Goal: Navigation & Orientation: Find specific page/section

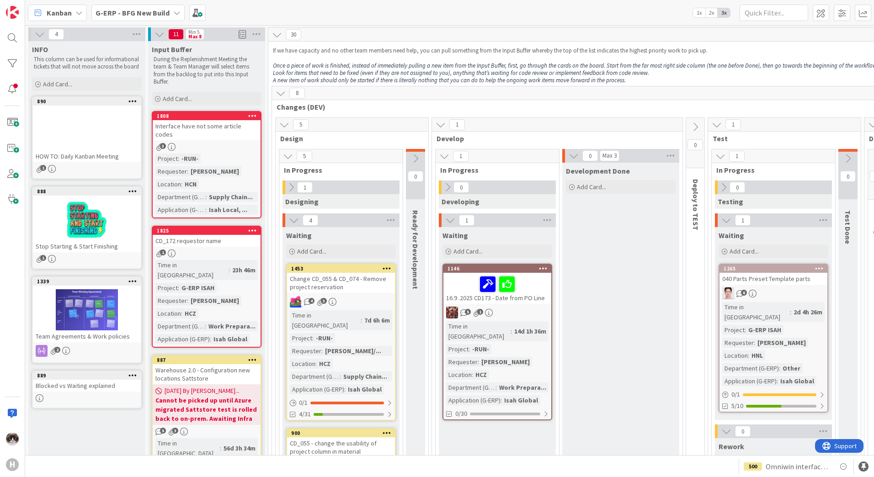
click at [140, 16] on b "G-ERP - BFG New Build" at bounding box center [133, 12] width 74 height 9
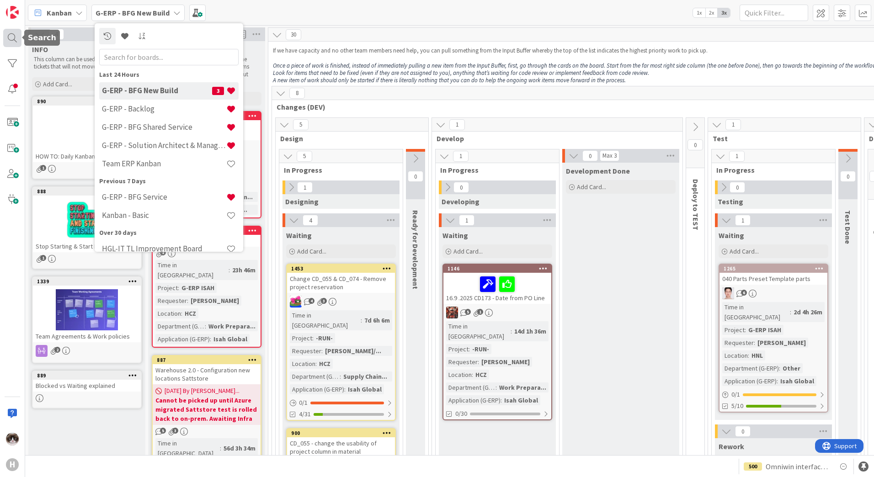
click at [13, 37] on div at bounding box center [12, 38] width 18 height 18
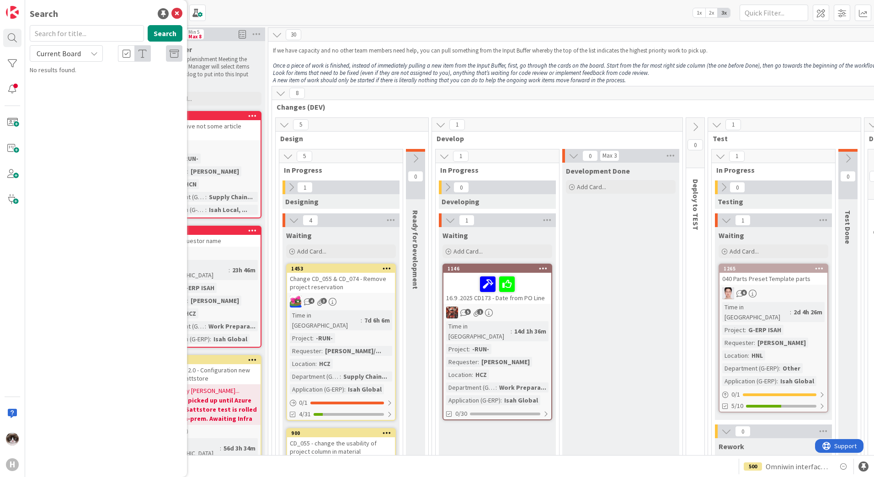
click at [57, 52] on span "Current Board" at bounding box center [59, 53] width 44 height 9
click at [63, 90] on span "All Boards" at bounding box center [82, 92] width 95 height 14
click at [61, 39] on input "text" at bounding box center [87, 33] width 114 height 16
type input "srxp"
click at [77, 80] on mark "SRXP" at bounding box center [73, 81] width 18 height 10
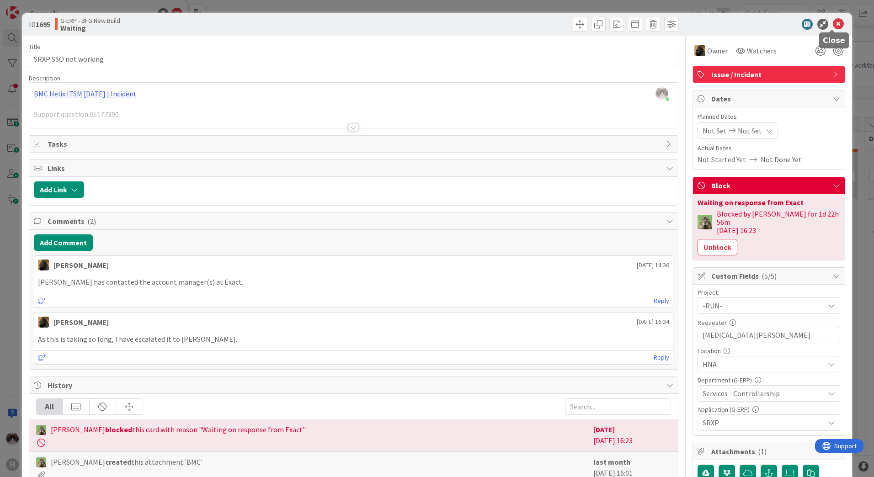
click at [834, 23] on icon at bounding box center [838, 24] width 11 height 11
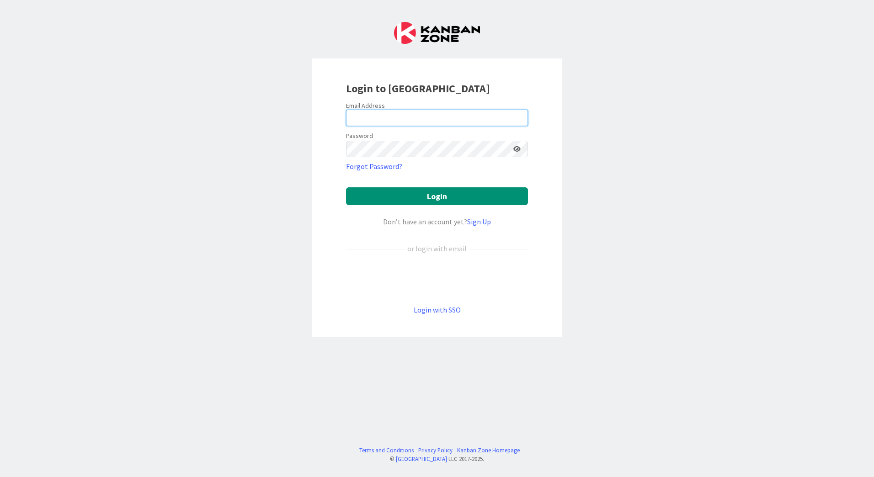
click at [368, 117] on input "email" at bounding box center [437, 118] width 182 height 16
type input "[EMAIL_ADDRESS][PERSON_NAME][DOMAIN_NAME]"
click at [346, 187] on button "Login" at bounding box center [437, 196] width 182 height 18
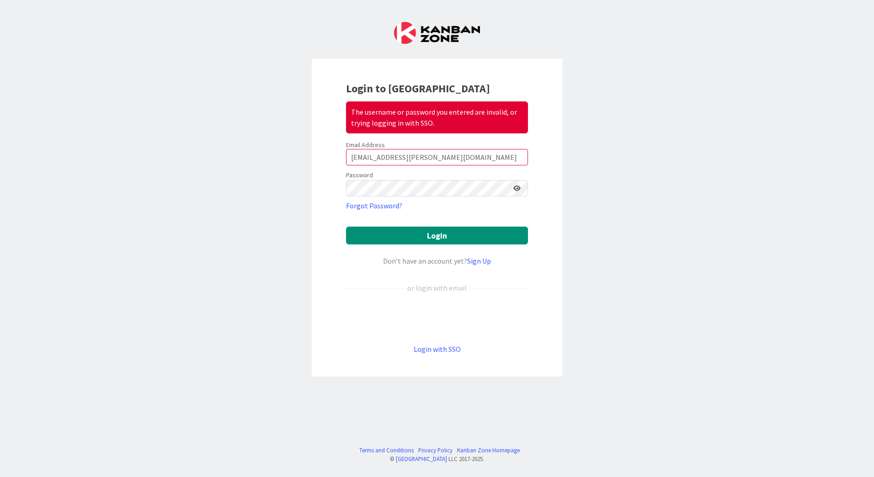
click at [518, 189] on icon at bounding box center [516, 188] width 7 height 6
click at [405, 228] on button "Login" at bounding box center [437, 236] width 182 height 18
click at [443, 233] on button "Login" at bounding box center [437, 236] width 182 height 18
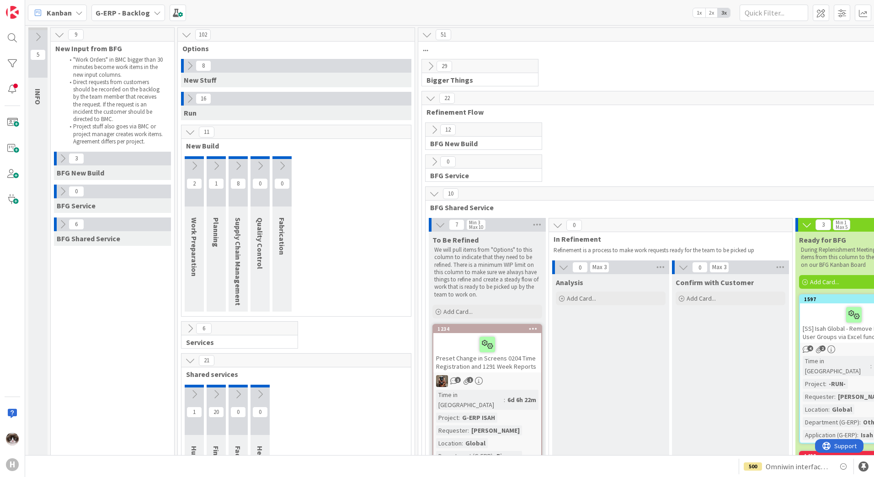
click at [144, 17] on span "G-ERP - Backlog" at bounding box center [123, 12] width 54 height 11
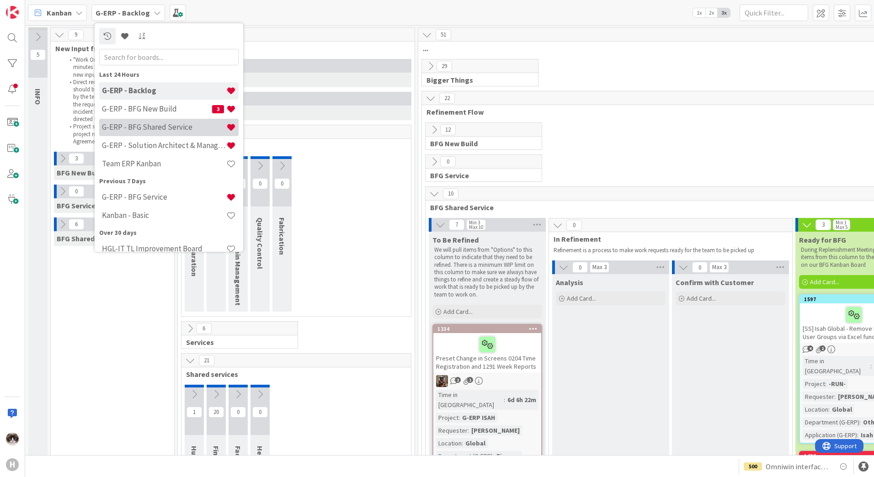
click at [163, 129] on h4 "G-ERP - BFG Shared Service" at bounding box center [164, 127] width 124 height 9
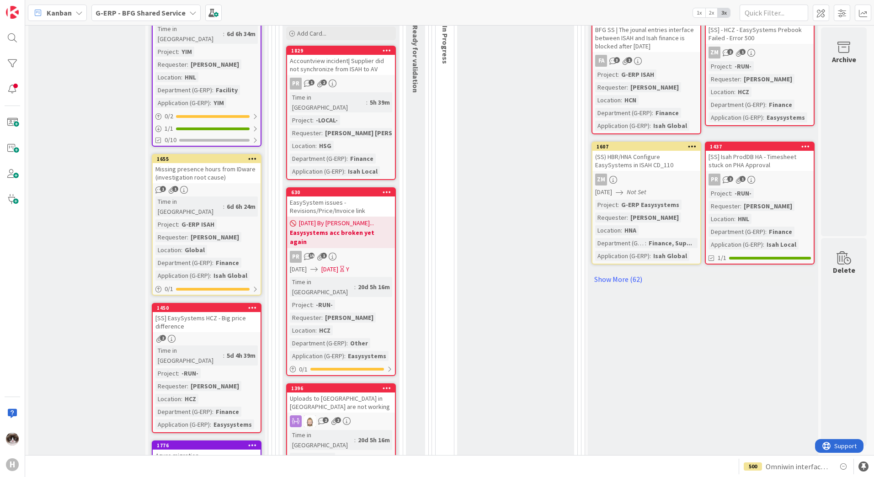
scroll to position [549, 0]
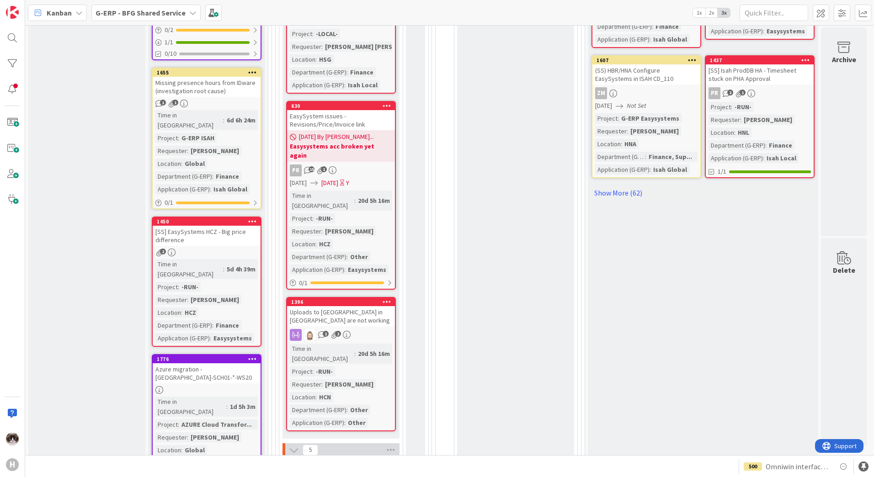
click at [172, 17] on b "G-ERP - BFG Shared Service" at bounding box center [141, 12] width 90 height 9
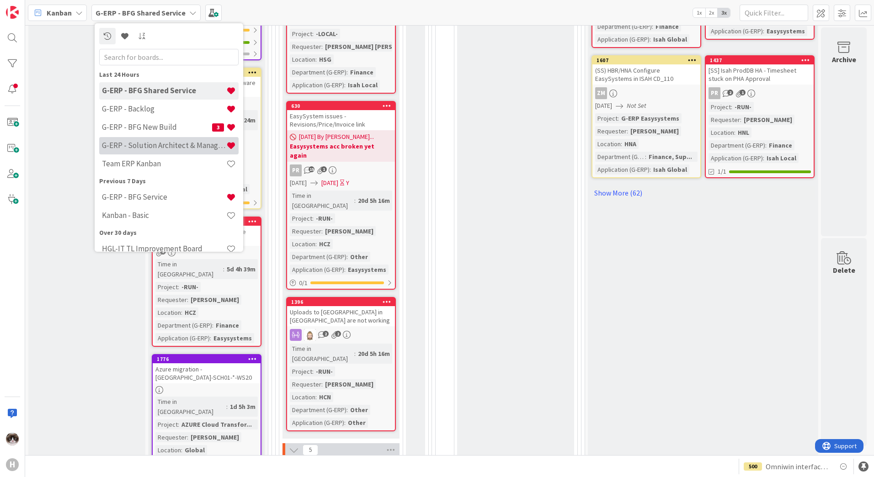
click at [155, 146] on h4 "G-ERP - Solution Architect & Management" at bounding box center [164, 145] width 124 height 9
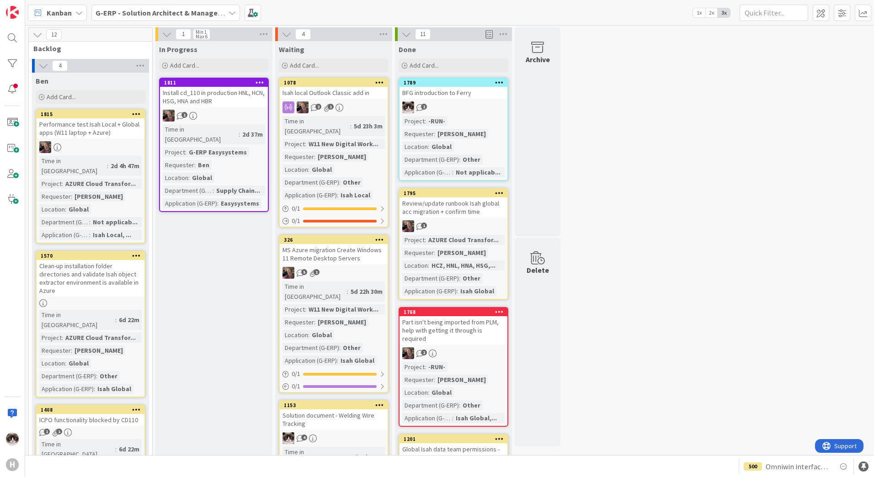
click at [239, 117] on div "1" at bounding box center [214, 116] width 108 height 12
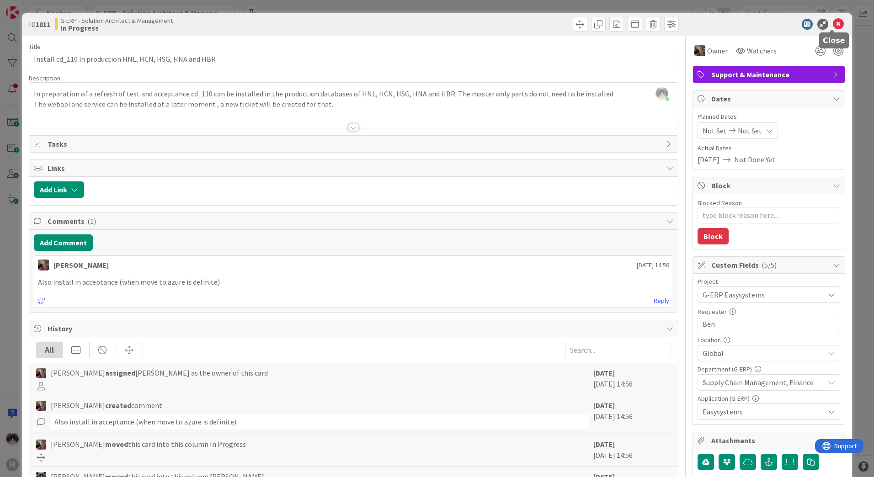
click at [833, 22] on icon at bounding box center [838, 24] width 11 height 11
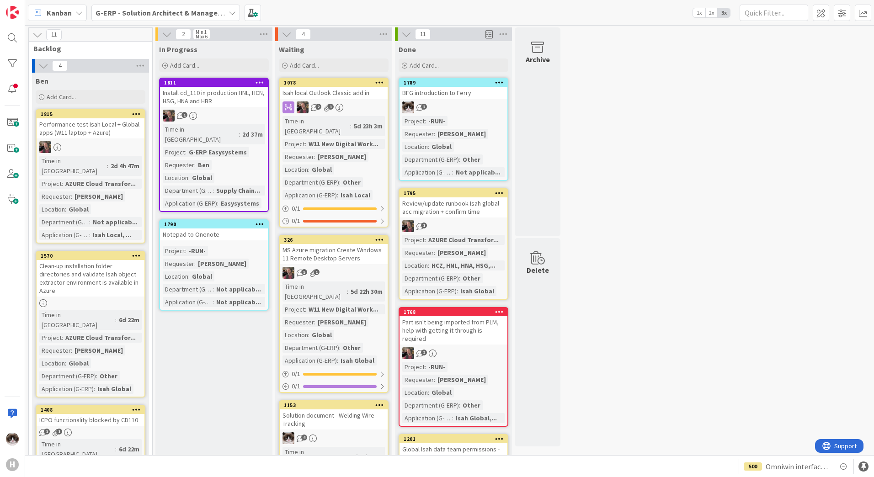
click at [243, 246] on div "Project : -RUN- Requester : [PERSON_NAME] Location : Global Department (G-ERP) …" at bounding box center [214, 276] width 102 height 61
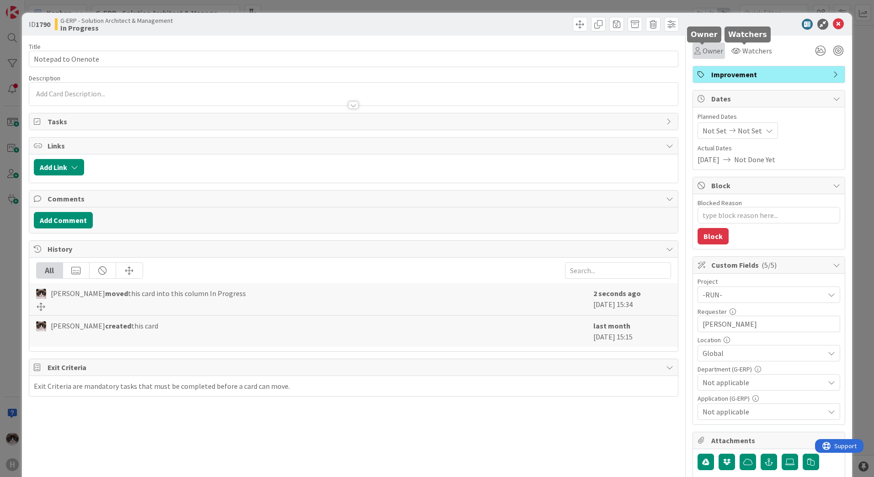
click at [709, 53] on span "Owner" at bounding box center [713, 50] width 21 height 11
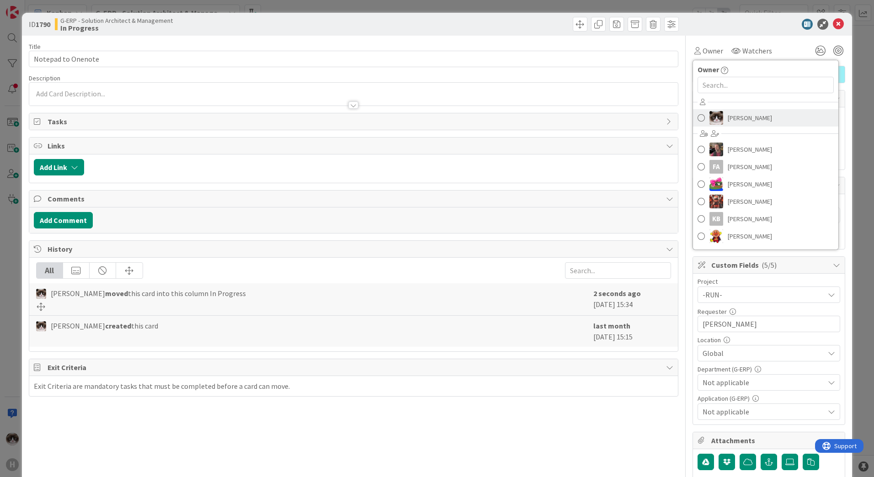
click at [738, 119] on span "[PERSON_NAME]" at bounding box center [750, 118] width 44 height 14
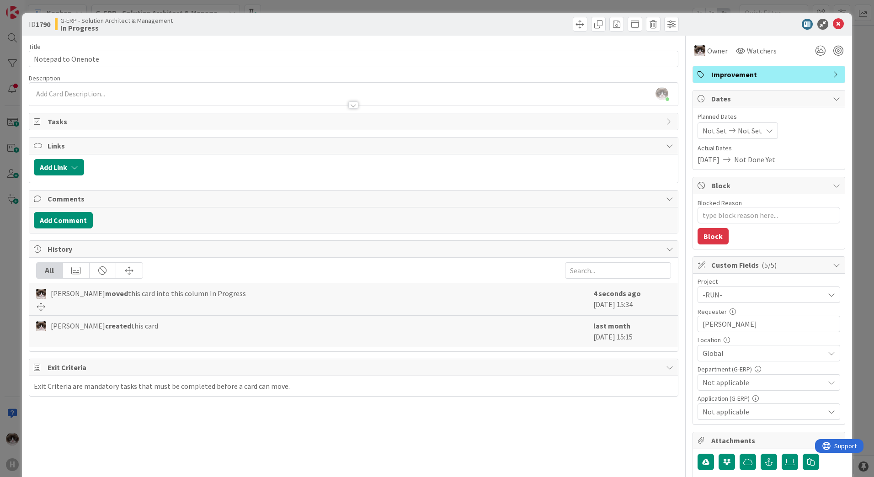
click at [838, 21] on div at bounding box center [764, 24] width 162 height 11
drag, startPoint x: 832, startPoint y: 23, endPoint x: 394, endPoint y: 147, distance: 455.7
click at [833, 23] on icon at bounding box center [838, 24] width 11 height 11
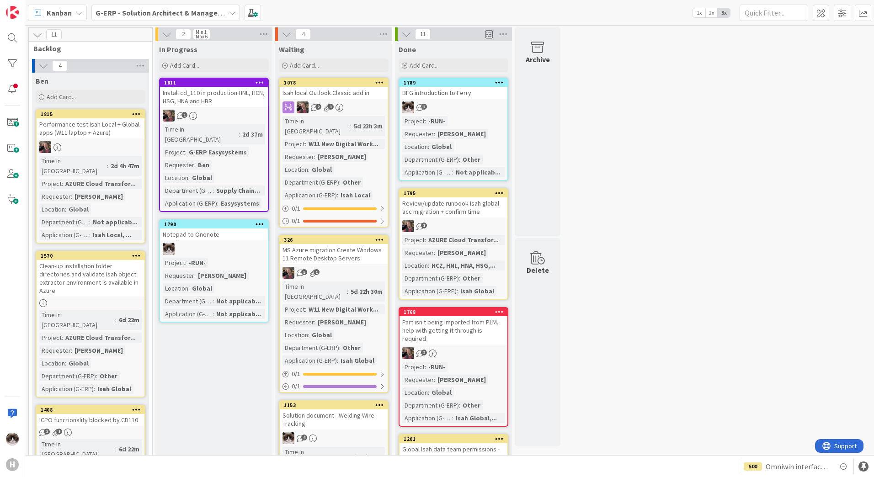
click at [218, 112] on div "1" at bounding box center [214, 116] width 108 height 12
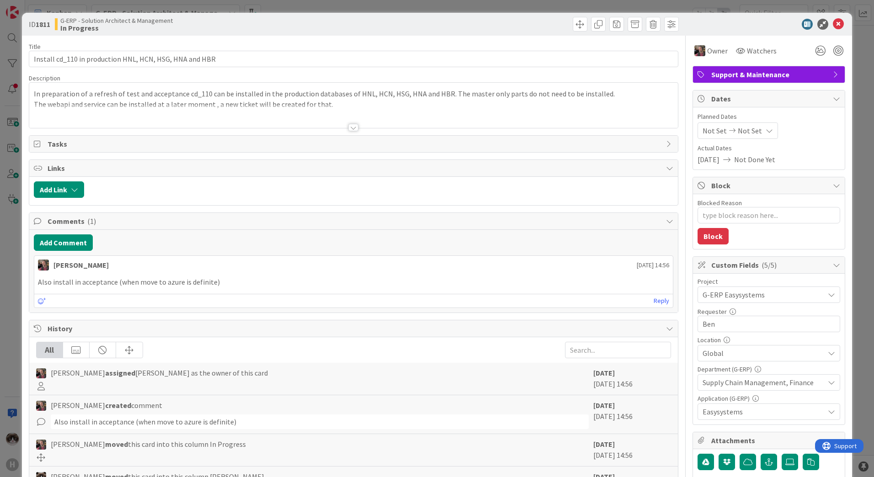
type textarea "x"
click at [62, 239] on button "Add Comment" at bounding box center [63, 243] width 59 height 16
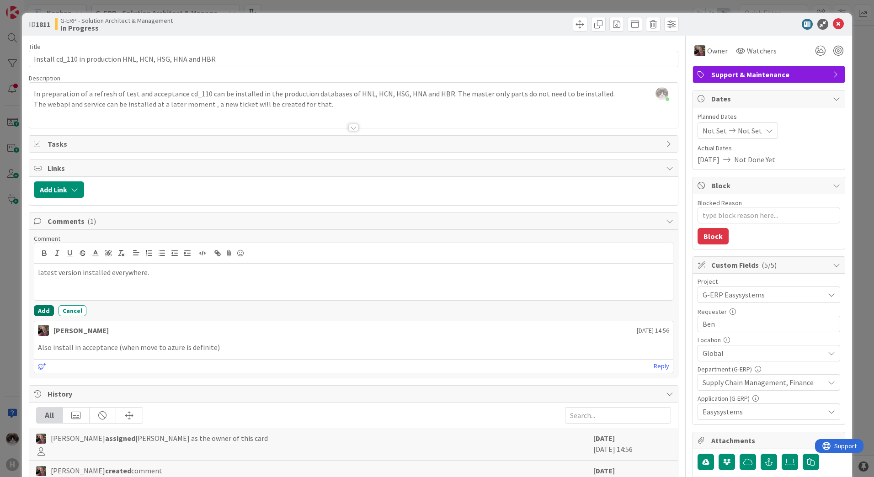
click at [48, 310] on button "Add" at bounding box center [44, 310] width 20 height 11
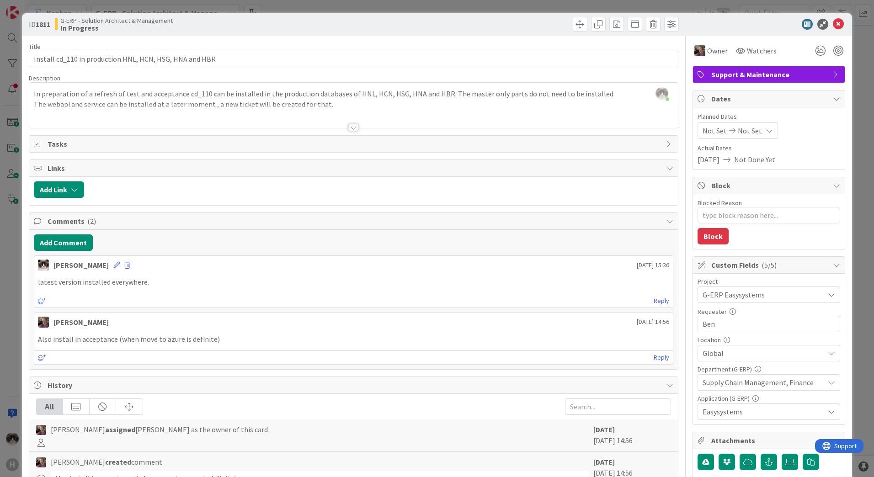
click at [833, 23] on icon at bounding box center [838, 24] width 11 height 11
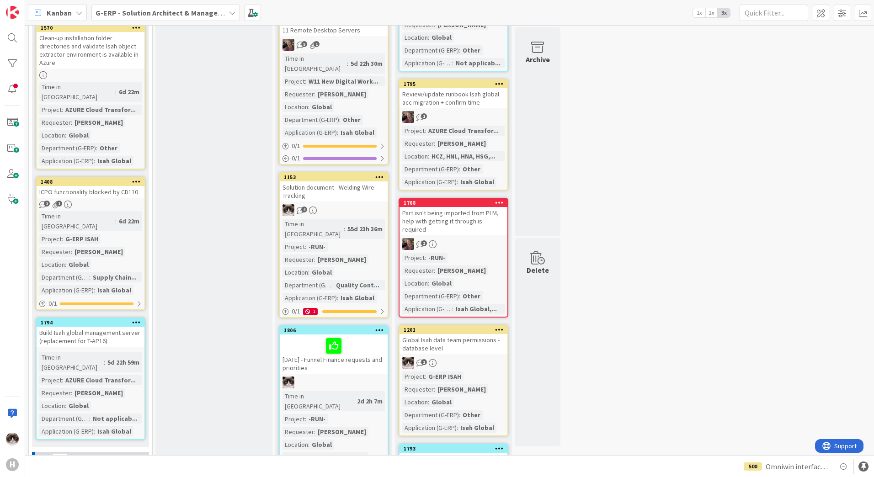
scroll to position [229, 0]
click at [365, 204] on div "4" at bounding box center [334, 210] width 108 height 12
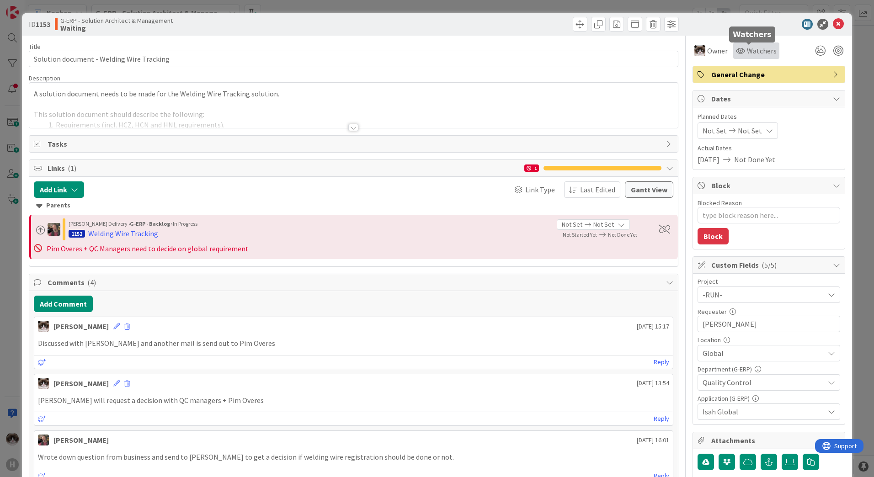
click at [747, 49] on span "Watchers" at bounding box center [762, 50] width 30 height 11
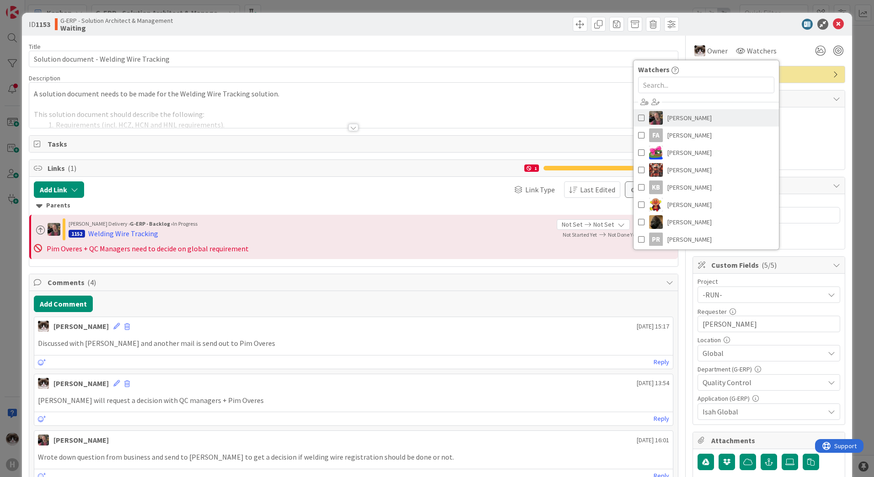
click at [684, 125] on link "[PERSON_NAME]" at bounding box center [706, 117] width 145 height 17
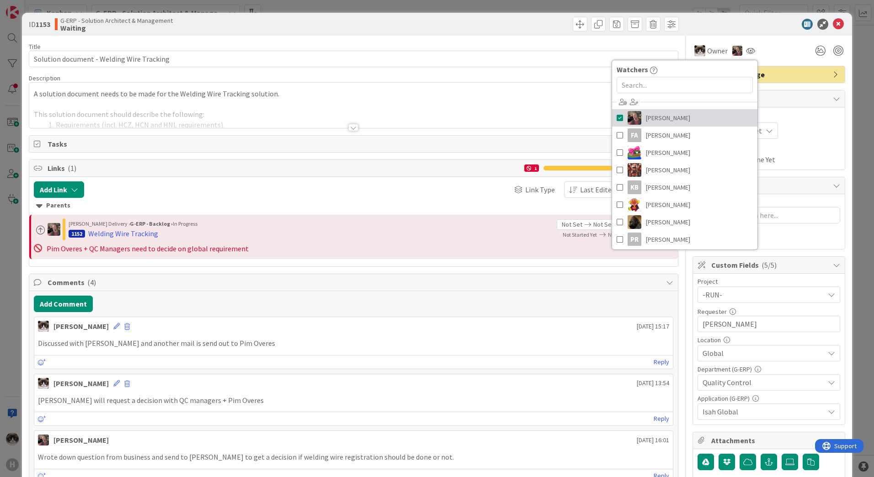
type textarea "x"
click at [461, 320] on div "[PERSON_NAME] [DATE] 15:17" at bounding box center [353, 324] width 639 height 15
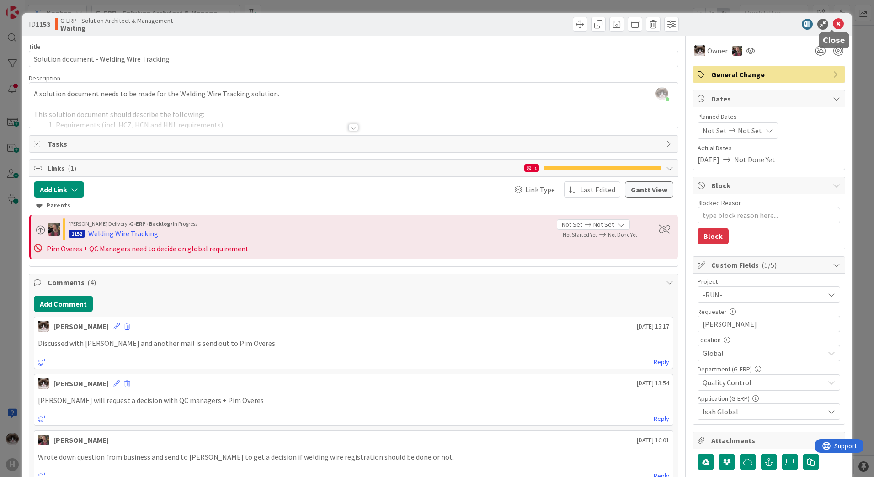
click at [833, 23] on icon at bounding box center [838, 24] width 11 height 11
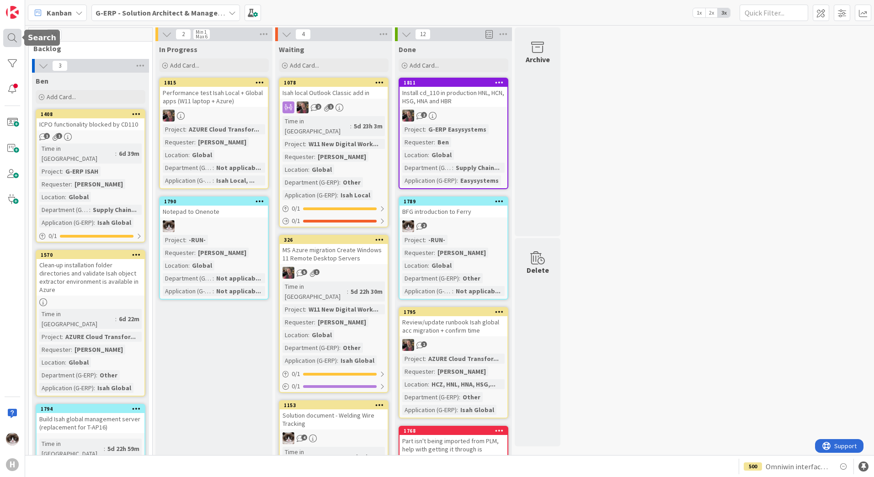
click at [11, 40] on div at bounding box center [12, 38] width 18 height 18
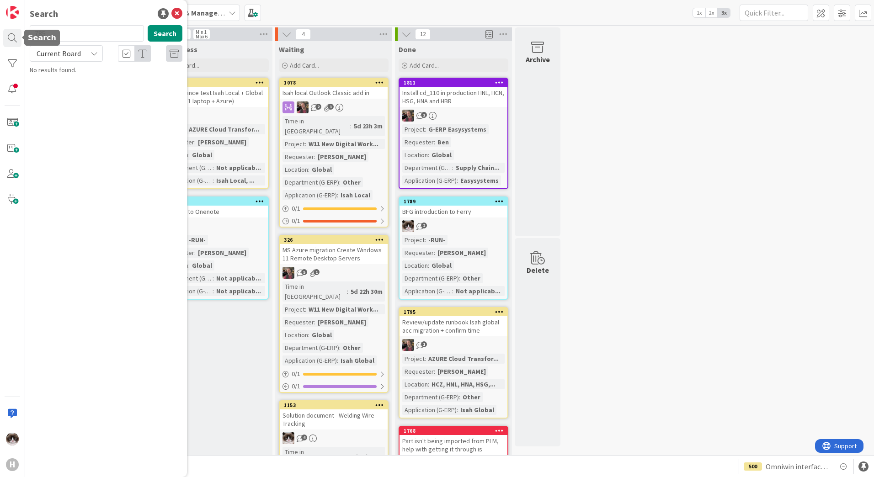
type input "785"
click at [73, 59] on span "Current Board" at bounding box center [59, 53] width 48 height 13
click at [63, 85] on span "All Boards" at bounding box center [82, 92] width 95 height 14
click at [129, 91] on p "[DATE] Update CD- purchase requirement for external operation" at bounding box center [113, 85] width 140 height 19
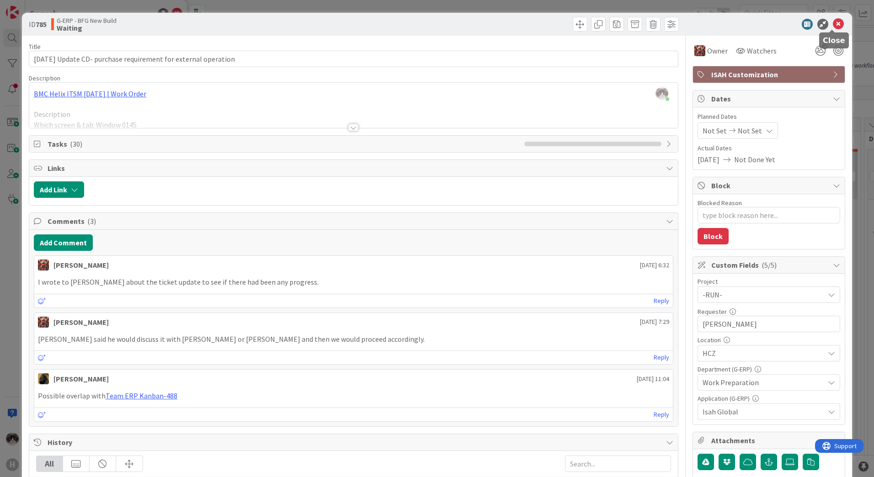
click at [833, 23] on icon at bounding box center [838, 24] width 11 height 11
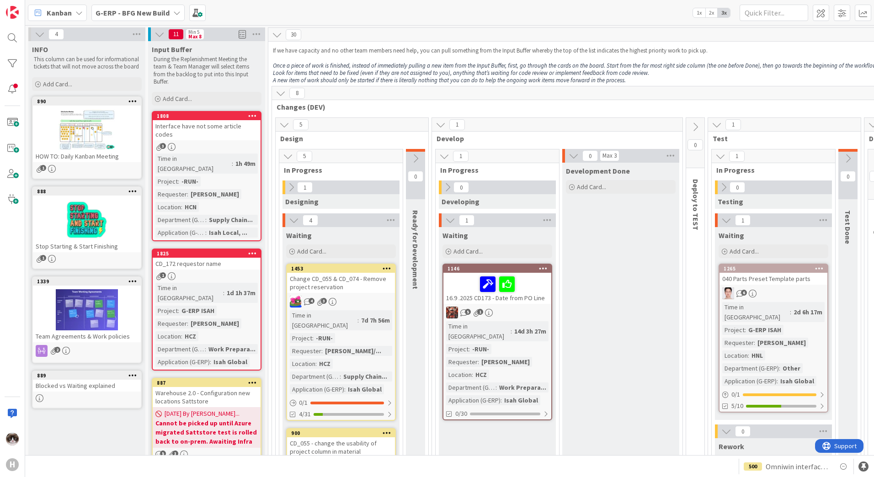
click at [141, 16] on b "G-ERP - BFG New Build" at bounding box center [133, 12] width 74 height 9
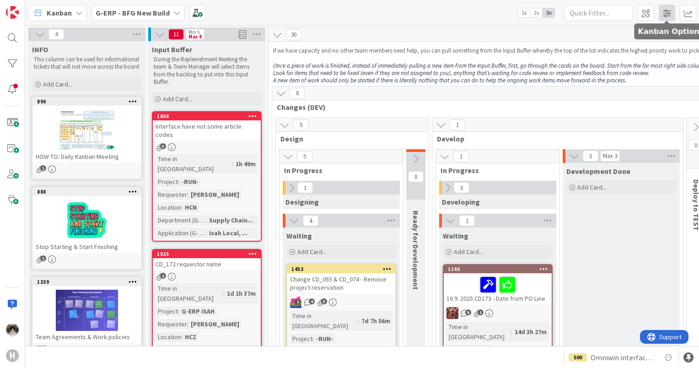
click at [667, 12] on span at bounding box center [666, 13] width 16 height 16
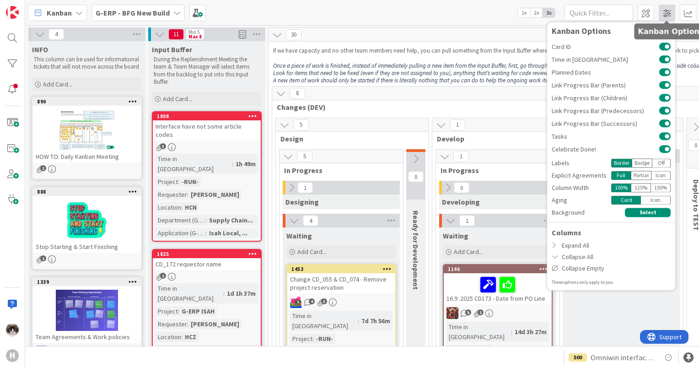
click at [667, 12] on span at bounding box center [666, 13] width 16 height 16
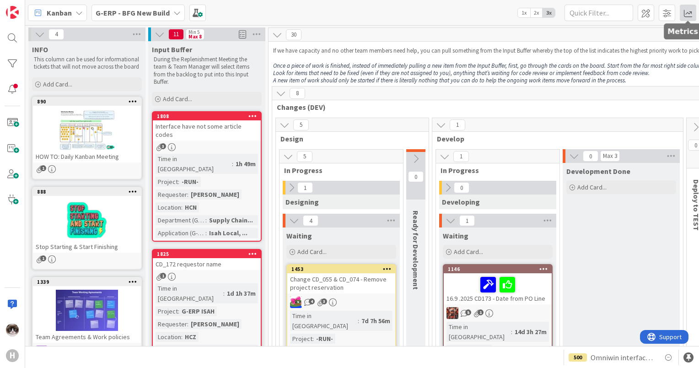
click at [686, 14] on span at bounding box center [687, 13] width 16 height 16
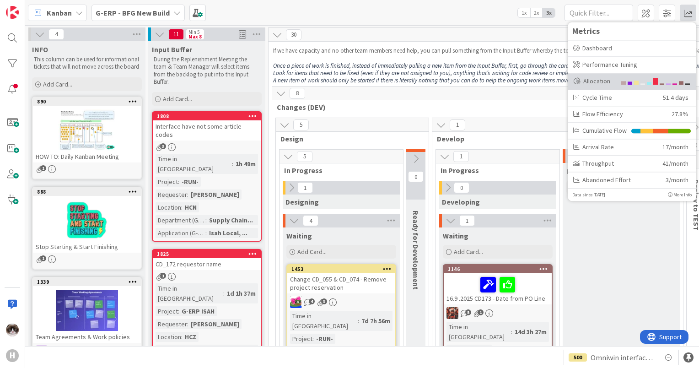
click at [607, 85] on div "Allocation" at bounding box center [594, 81] width 43 height 10
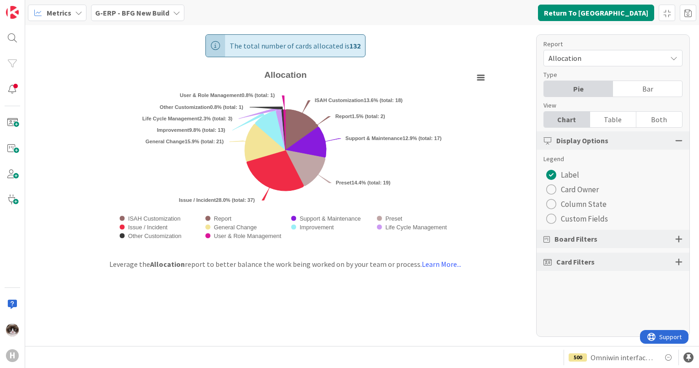
click at [490, 199] on rect "Allocation" at bounding box center [285, 158] width 411 height 182
click at [613, 236] on div "Board Filters" at bounding box center [612, 238] width 153 height 18
click at [678, 239] on div at bounding box center [678, 239] width 7 height 8
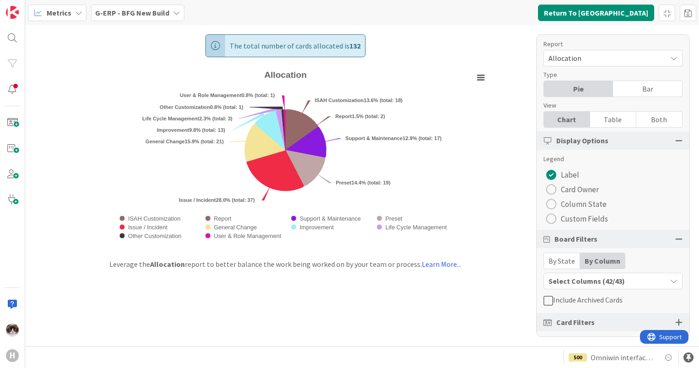
click at [592, 285] on div "Select Columns (42/43)" at bounding box center [605, 281] width 123 height 12
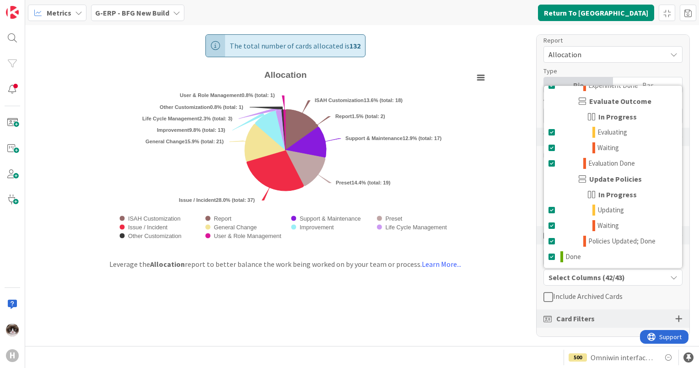
scroll to position [4, 0]
drag, startPoint x: 496, startPoint y: 189, endPoint x: 489, endPoint y: 128, distance: 61.6
click at [489, 128] on div "The total number of cards allocated is 132 Created with Highcharts 11.4.3 Chart…" at bounding box center [285, 137] width 448 height 224
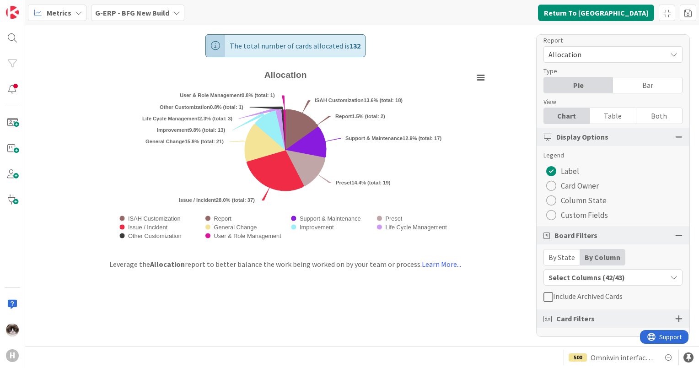
drag, startPoint x: 489, startPoint y: 128, endPoint x: 459, endPoint y: 243, distance: 119.1
click at [459, 243] on rect "Allocation" at bounding box center [285, 158] width 411 height 182
drag, startPoint x: 459, startPoint y: 243, endPoint x: 492, endPoint y: 35, distance: 210.1
click at [492, 35] on div "The total number of cards allocated is 132 Created with Highcharts 11.4.3 Chart…" at bounding box center [285, 137] width 448 height 224
drag, startPoint x: 492, startPoint y: 35, endPoint x: 496, endPoint y: 90, distance: 55.0
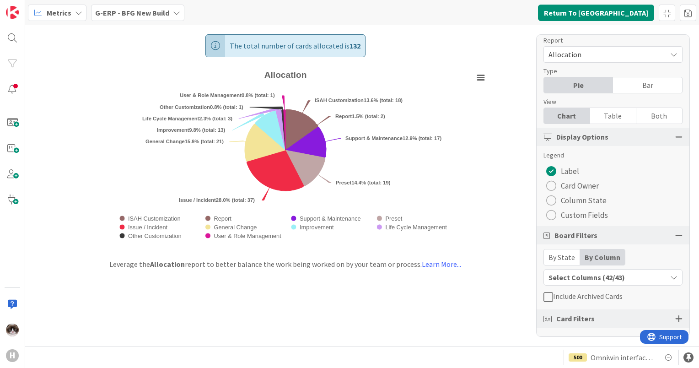
click at [496, 90] on div "The total number of cards allocated is 132 Created with Highcharts 11.4.3 Chart…" at bounding box center [285, 137] width 448 height 224
drag, startPoint x: 491, startPoint y: 106, endPoint x: 497, endPoint y: 40, distance: 66.2
click at [497, 40] on div "The total number of cards allocated is 132 Created with Highcharts 11.4.3 Chart…" at bounding box center [285, 137] width 448 height 224
drag, startPoint x: 500, startPoint y: 141, endPoint x: 468, endPoint y: 143, distance: 32.1
click at [468, 143] on div "The total number of cards allocated is 132 Created with Highcharts 11.4.3 Chart…" at bounding box center [285, 137] width 448 height 224
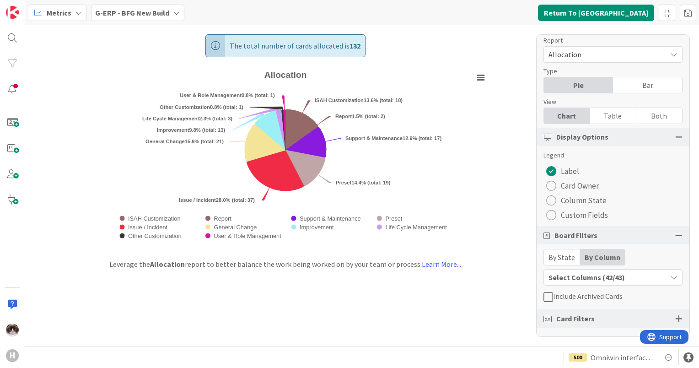
drag, startPoint x: 431, startPoint y: 176, endPoint x: 466, endPoint y: 313, distance: 142.2
click at [466, 313] on div "The total number of cards allocated is 132 Created with Highcharts 11.4.3 Chart…" at bounding box center [361, 185] width 673 height 320
click at [622, 280] on div "Select Columns (42/43)" at bounding box center [605, 277] width 123 height 12
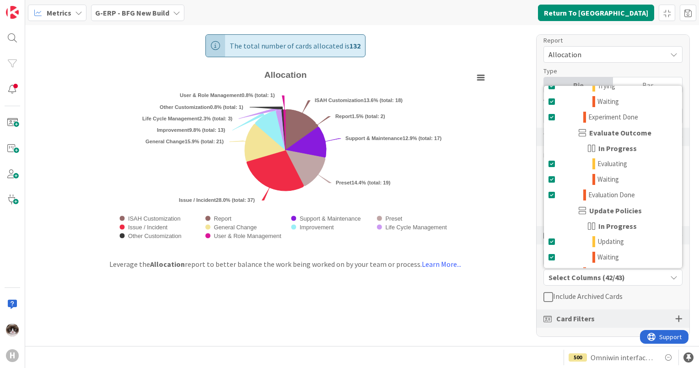
scroll to position [975, 0]
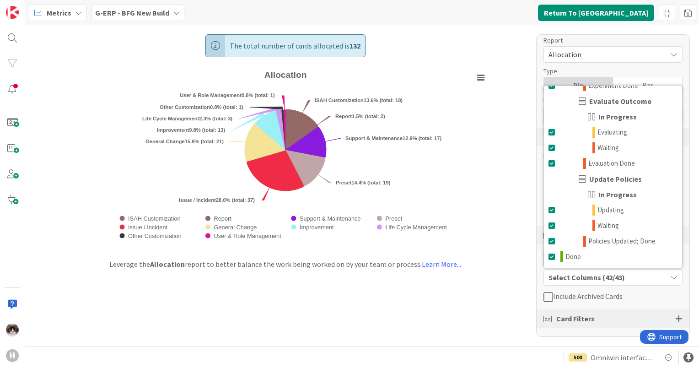
click at [656, 285] on div "Report Allocation Type Pie Bar View Chart Table Both Display Options Legend Lab…" at bounding box center [613, 185] width 154 height 302
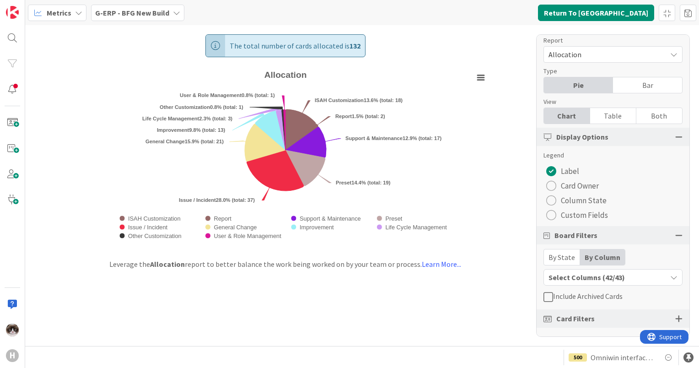
click at [656, 285] on div "Report Allocation Type Pie Bar View Chart Table Both Display Options Legend Lab…" at bounding box center [613, 185] width 154 height 302
click at [670, 279] on icon "button" at bounding box center [673, 276] width 7 height 7
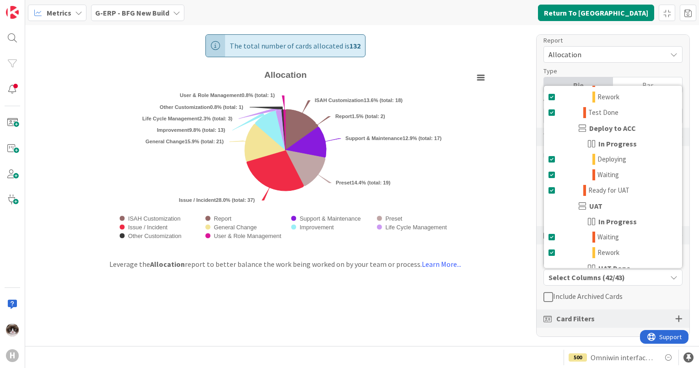
scroll to position [0, 0]
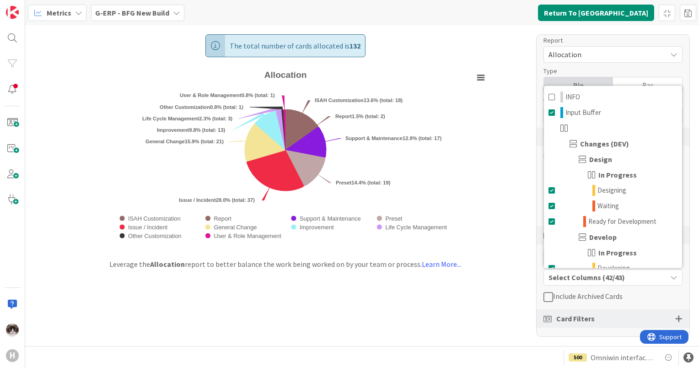
click at [519, 179] on div "The total number of cards allocated is 132 Created with Highcharts 11.4.3 Chart…" at bounding box center [361, 185] width 673 height 320
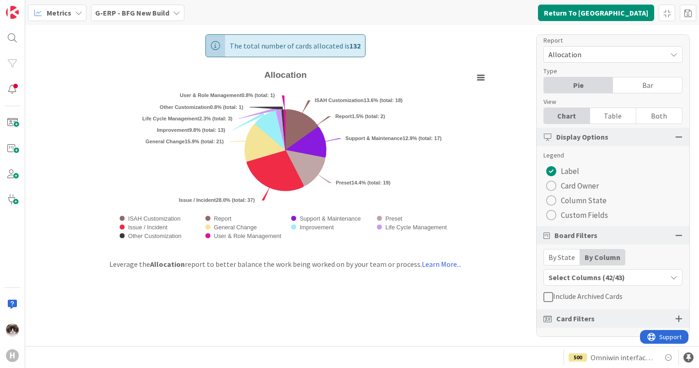
click at [142, 18] on div "G-ERP - BFG New Build" at bounding box center [137, 13] width 93 height 16
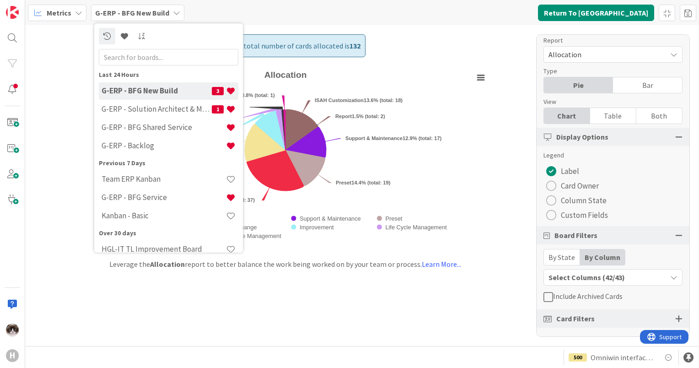
click at [245, 309] on div "The total number of cards allocated is 132 Created with Highcharts 11.4.3 Chart…" at bounding box center [361, 185] width 673 height 320
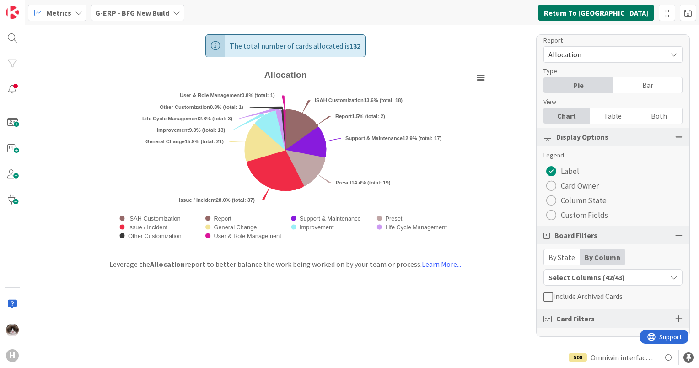
click at [618, 16] on button "Return To [GEOGRAPHIC_DATA]" at bounding box center [596, 13] width 116 height 16
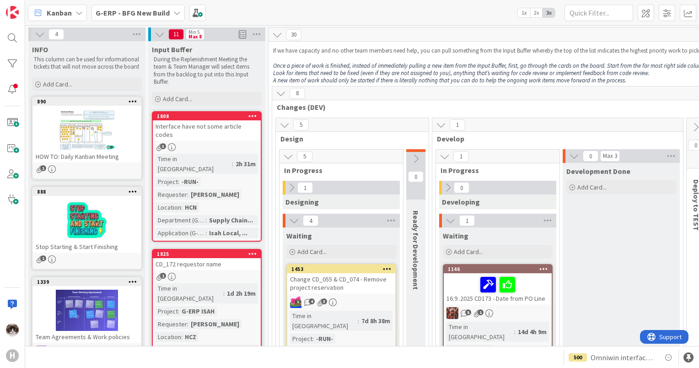
click at [126, 18] on div "G-ERP - BFG New Build" at bounding box center [137, 13] width 93 height 16
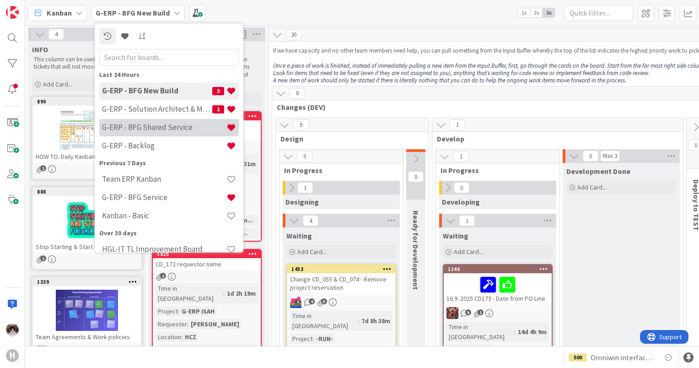
click at [149, 122] on div "G-ERP - BFG Shared Service" at bounding box center [168, 127] width 139 height 17
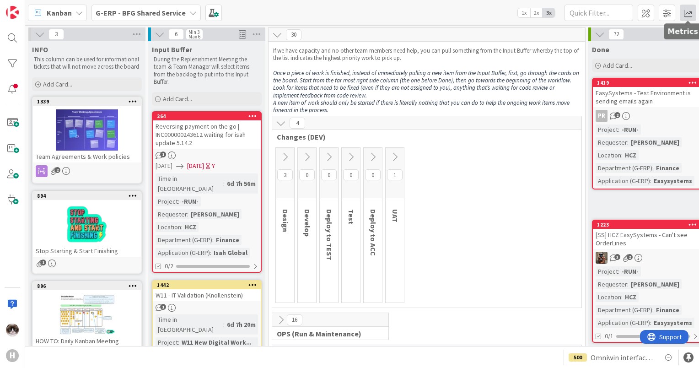
click at [685, 13] on span at bounding box center [687, 13] width 16 height 16
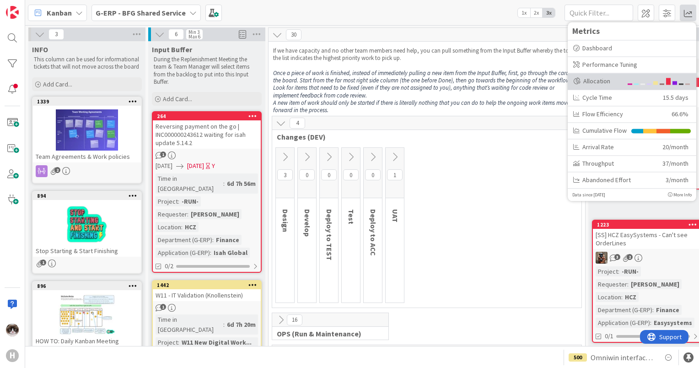
click at [611, 80] on div "Allocation" at bounding box center [597, 81] width 49 height 10
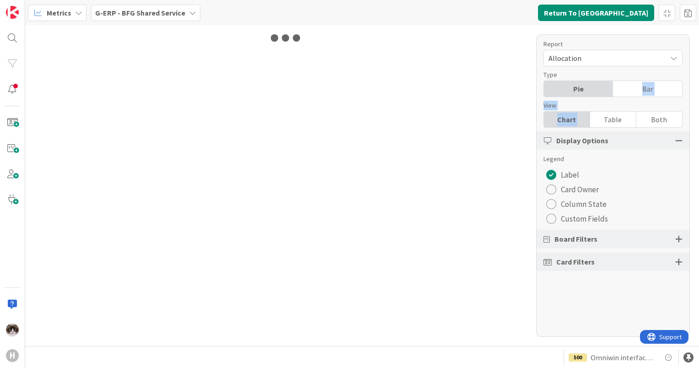
drag, startPoint x: 611, startPoint y: 80, endPoint x: 591, endPoint y: 120, distance: 44.4
click at [591, 120] on div "Report Allocation Type Pie Bar View Chart Table Both Display Options Legend Lab…" at bounding box center [613, 185] width 154 height 302
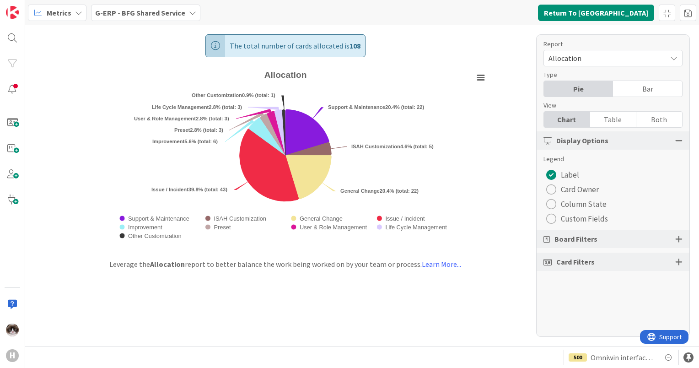
drag, startPoint x: 591, startPoint y: 120, endPoint x: 638, endPoint y: 193, distance: 87.0
click at [638, 193] on div "Legend Label Card Owner Column State Custom Fields" at bounding box center [612, 190] width 139 height 72
click at [556, 190] on button "Card Owner" at bounding box center [572, 189] width 58 height 15
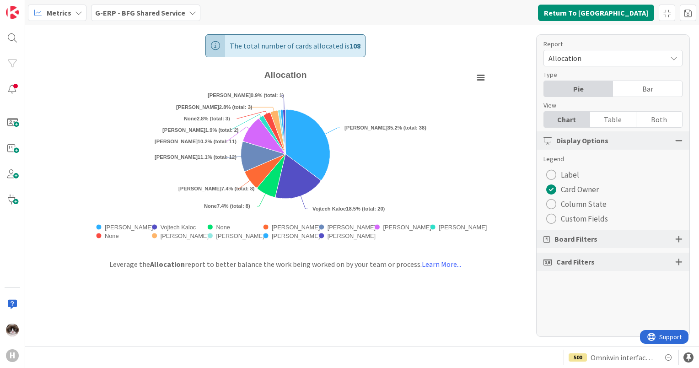
click at [678, 236] on div at bounding box center [678, 239] width 7 height 8
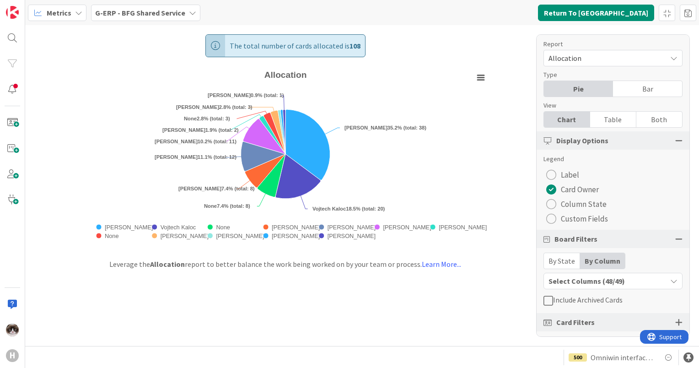
click at [651, 282] on div "Select Columns (48/49)" at bounding box center [605, 281] width 123 height 12
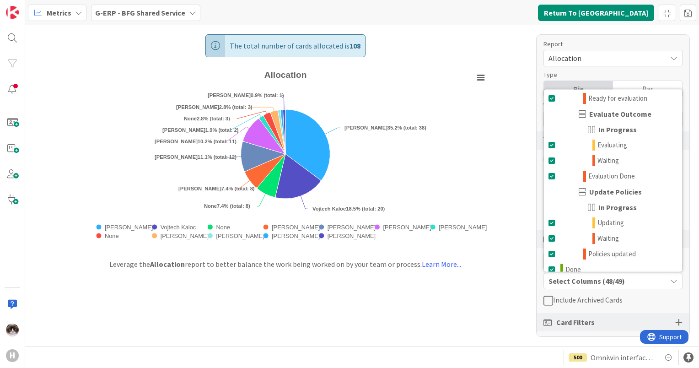
scroll to position [1146, 0]
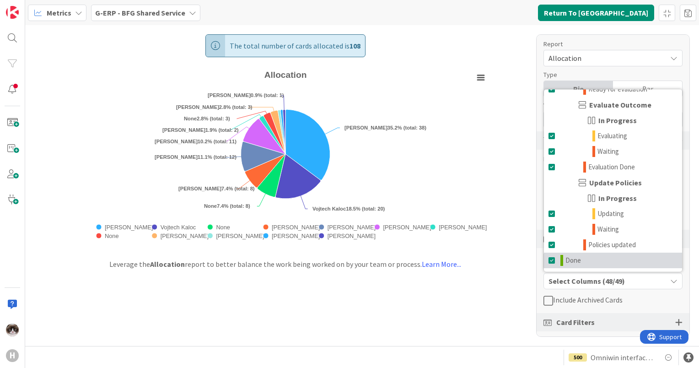
click at [577, 255] on span "Done" at bounding box center [573, 260] width 16 height 11
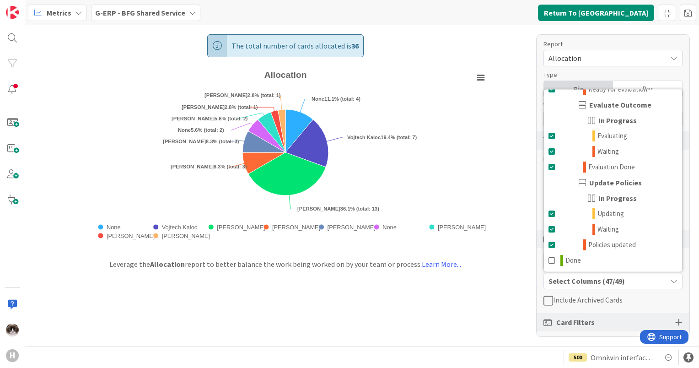
click at [492, 194] on div "The total number of cards allocated is 36 Created with Highcharts 11.4.3 Chart …" at bounding box center [285, 137] width 448 height 224
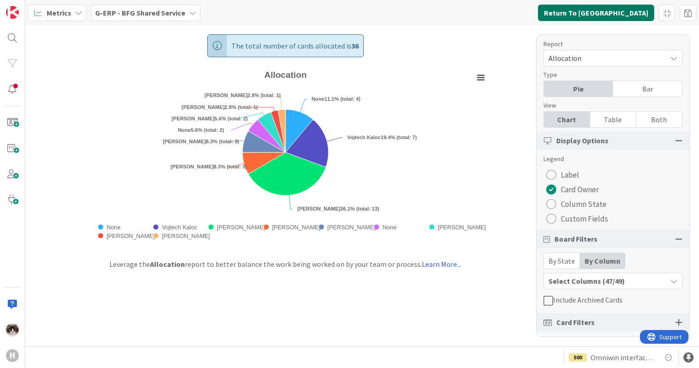
click at [598, 13] on button "Return To [GEOGRAPHIC_DATA]" at bounding box center [596, 13] width 116 height 16
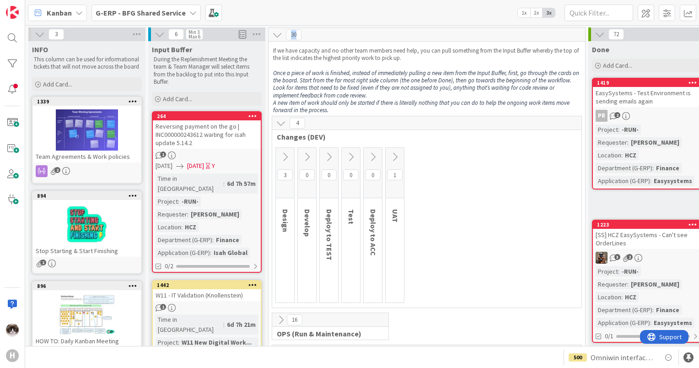
drag, startPoint x: 289, startPoint y: 37, endPoint x: 298, endPoint y: 38, distance: 8.9
click at [298, 38] on span "30" at bounding box center [294, 34] width 16 height 11
click at [168, 15] on b "G-ERP - BFG Shared Service" at bounding box center [141, 12] width 90 height 9
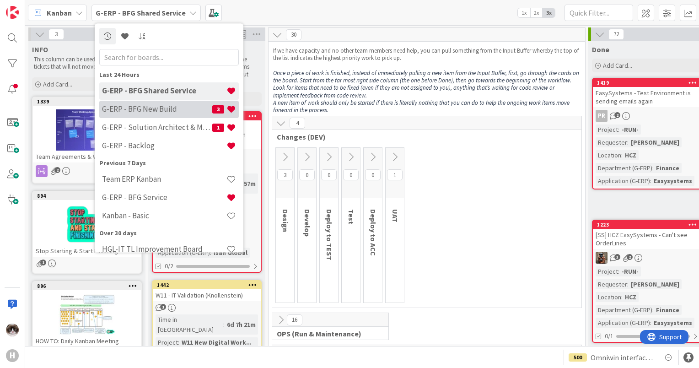
click at [176, 111] on h4 "G-ERP - BFG New Build" at bounding box center [157, 109] width 110 height 9
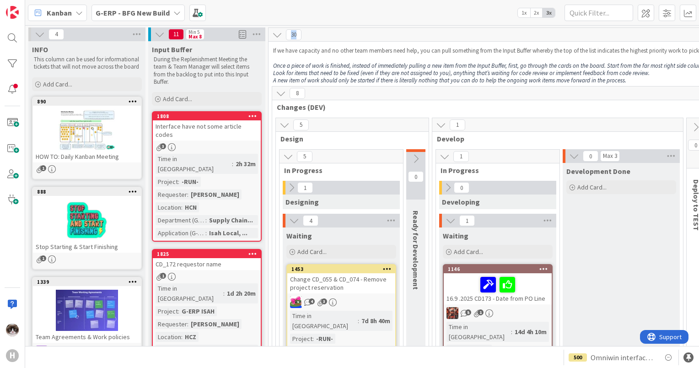
drag, startPoint x: 298, startPoint y: 40, endPoint x: 290, endPoint y: 38, distance: 8.3
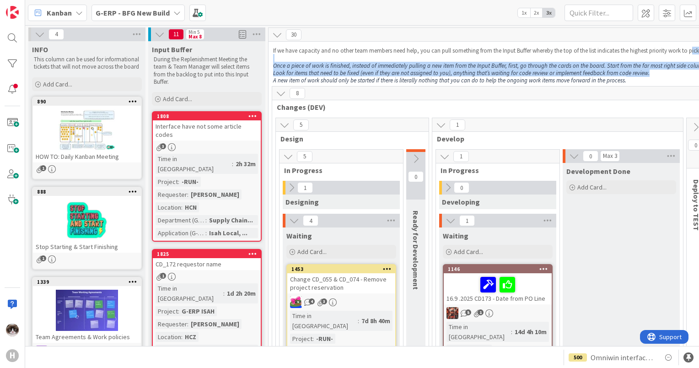
scroll to position [0, 15]
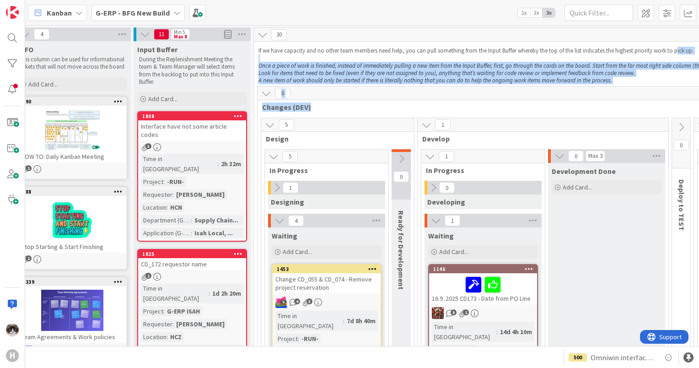
drag, startPoint x: 691, startPoint y: 47, endPoint x: 680, endPoint y: 101, distance: 54.6
drag, startPoint x: 680, startPoint y: 101, endPoint x: 646, endPoint y: 86, distance: 37.7
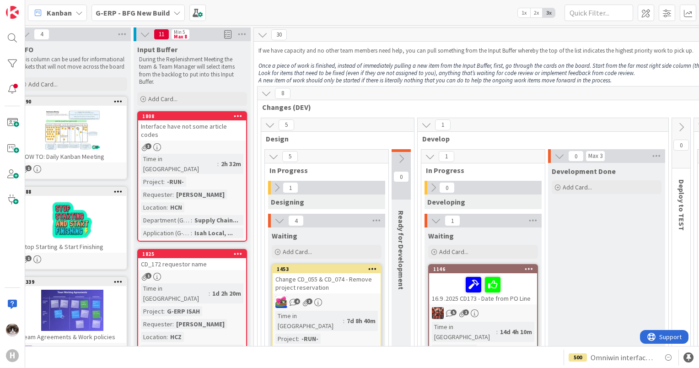
click at [166, 10] on b "G-ERP - BFG New Build" at bounding box center [133, 12] width 74 height 9
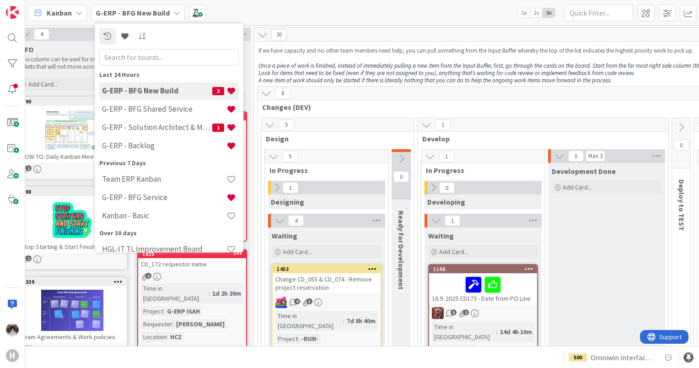
click at [402, 80] on em "A new item of work should only be started if there is literally nothing that yo…" at bounding box center [434, 80] width 353 height 8
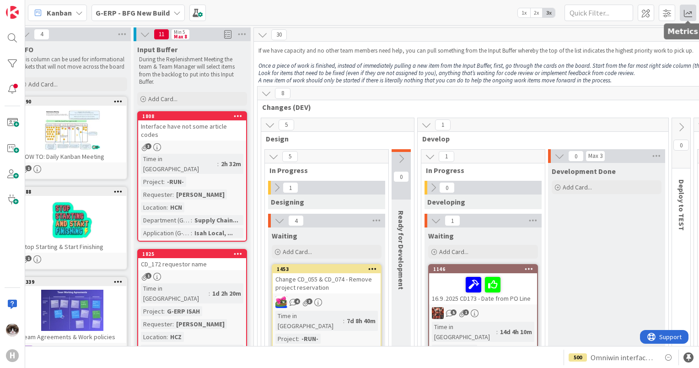
click at [686, 13] on span at bounding box center [687, 13] width 16 height 16
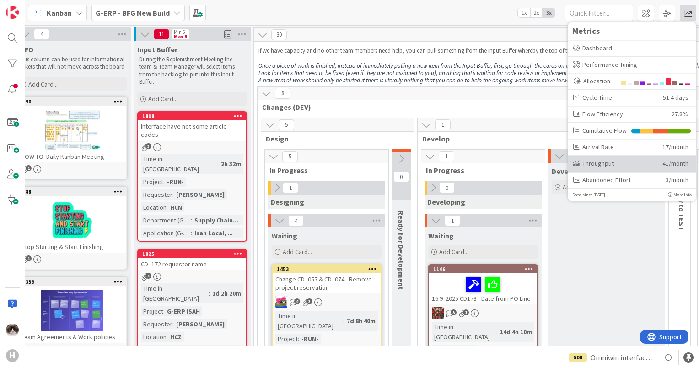
click at [620, 161] on div "Throughput" at bounding box center [614, 164] width 82 height 10
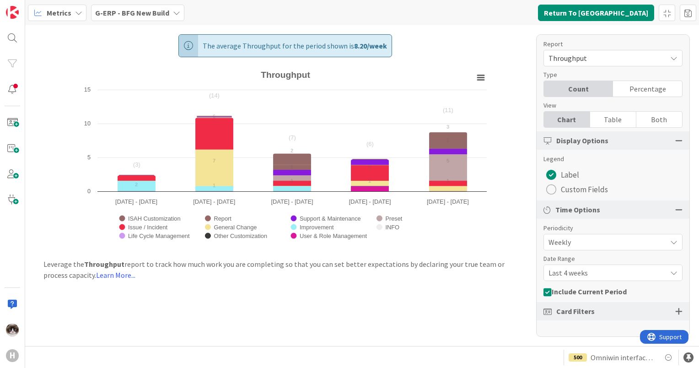
click at [150, 20] on div "G-ERP - BFG New Build" at bounding box center [137, 13] width 93 height 16
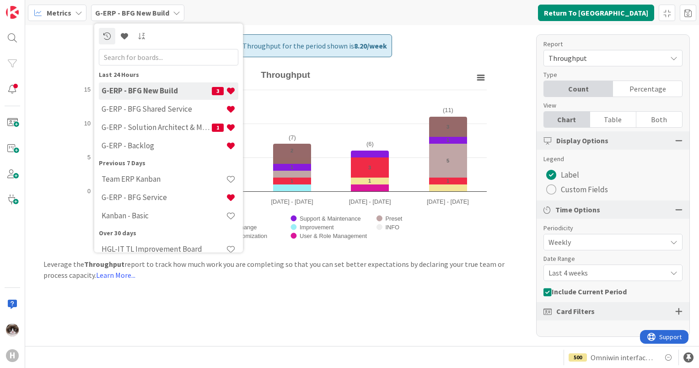
click at [400, 271] on div "Leverage the Throughput report to track how much work you are completing so tha…" at bounding box center [285, 269] width 520 height 22
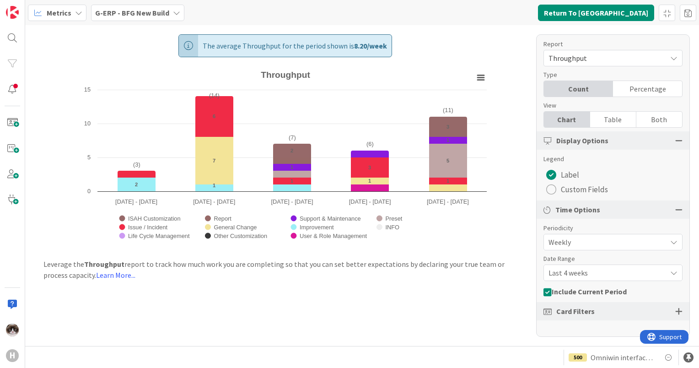
click at [590, 248] on span "Last 4 weeks" at bounding box center [604, 241] width 113 height 13
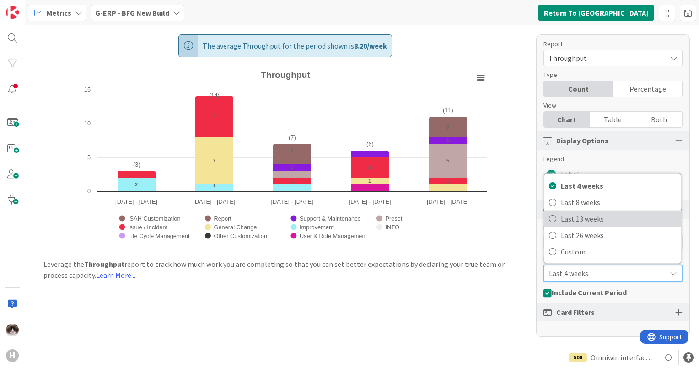
click at [596, 213] on span "Last 13 weeks" at bounding box center [617, 219] width 115 height 14
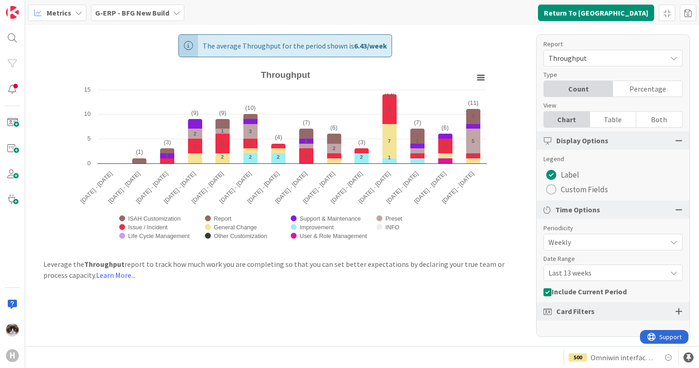
click at [499, 283] on div "The average Throughput for the period shown is 6.43 / week Created with Highcha…" at bounding box center [361, 185] width 673 height 320
click at [163, 23] on div "Metrics G-ERP - BFG New Build Return To [GEOGRAPHIC_DATA]" at bounding box center [361, 12] width 673 height 25
click at [156, 22] on div "Metrics G-ERP - BFG New Build Return To [GEOGRAPHIC_DATA]" at bounding box center [361, 12] width 673 height 25
click at [154, 17] on span "G-ERP - BFG New Build" at bounding box center [132, 12] width 74 height 11
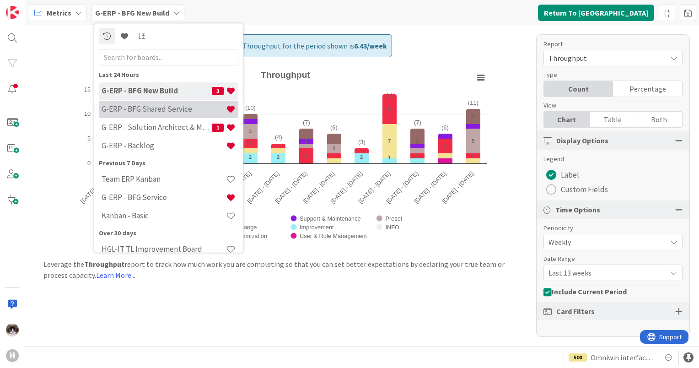
click at [162, 116] on div "G-ERP - BFG Shared Service" at bounding box center [168, 109] width 139 height 17
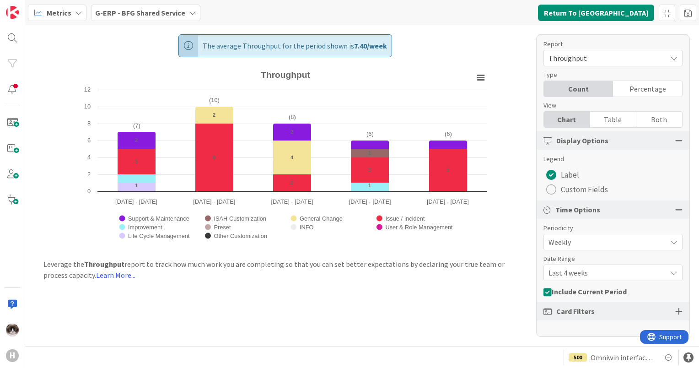
click at [581, 248] on span "Last 4 weeks" at bounding box center [604, 241] width 113 height 13
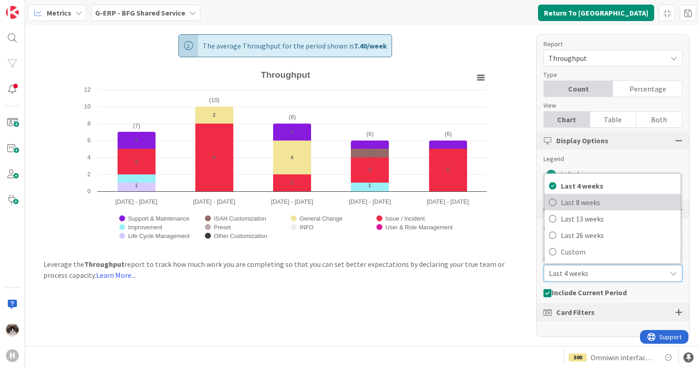
click at [595, 201] on span "Last 8 weeks" at bounding box center [617, 202] width 115 height 14
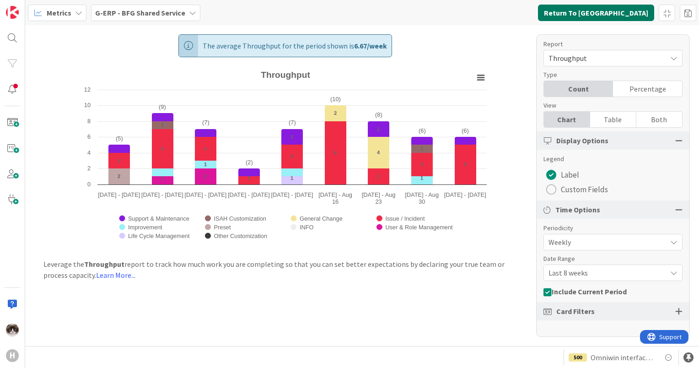
click at [594, 15] on button "Return To [GEOGRAPHIC_DATA]" at bounding box center [596, 13] width 116 height 16
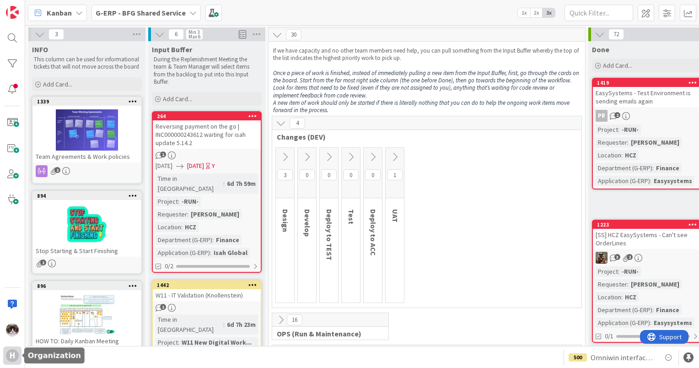
click at [14, 355] on div "H" at bounding box center [12, 355] width 13 height 13
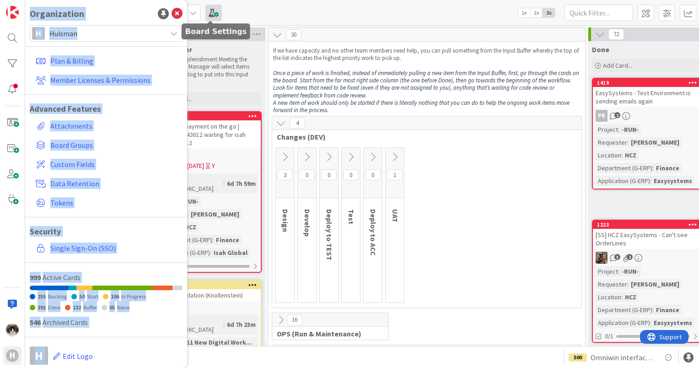
drag, startPoint x: 14, startPoint y: 355, endPoint x: 212, endPoint y: 9, distance: 398.5
click at [212, 9] on div "H Organization H [PERSON_NAME] Plan & Billing Member Licenses & Permissions Adv…" at bounding box center [349, 184] width 699 height 368
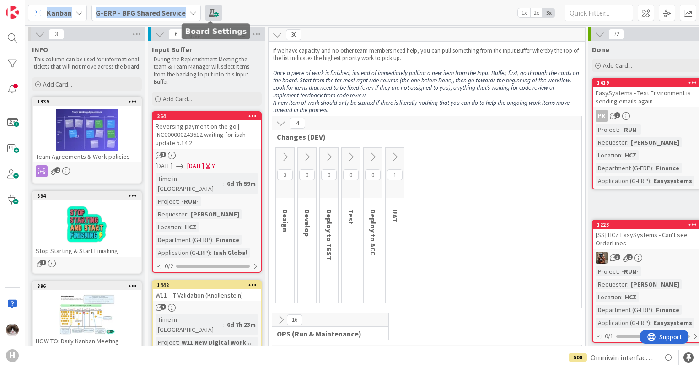
click at [212, 9] on span at bounding box center [213, 13] width 16 height 16
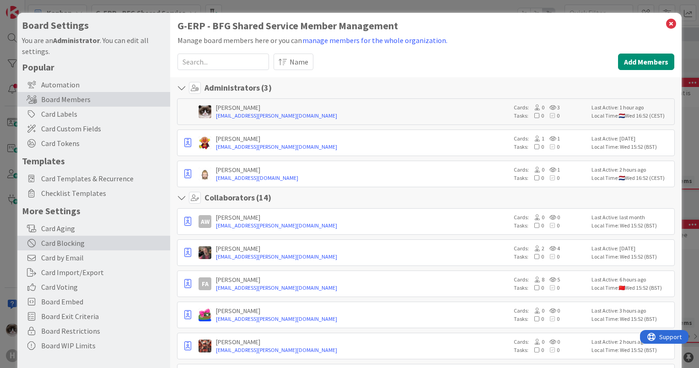
click at [75, 241] on div "Card Blocking" at bounding box center [93, 242] width 153 height 15
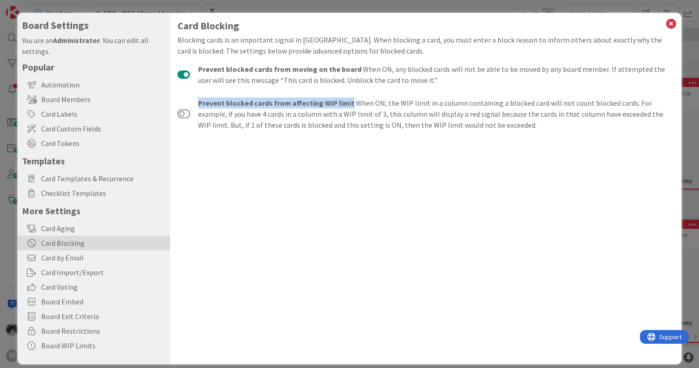
drag, startPoint x: 195, startPoint y: 105, endPoint x: 347, endPoint y: 99, distance: 151.4
click at [347, 99] on div "Prevent blocked cards from affecting WIP limit When ON, the WIP limit in a colu…" at bounding box center [425, 113] width 496 height 33
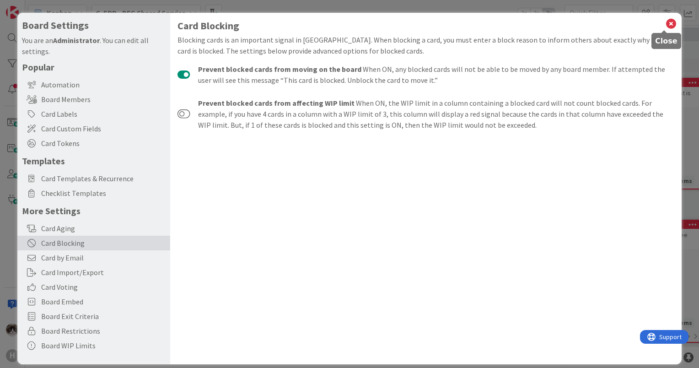
click at [665, 26] on icon at bounding box center [671, 23] width 12 height 13
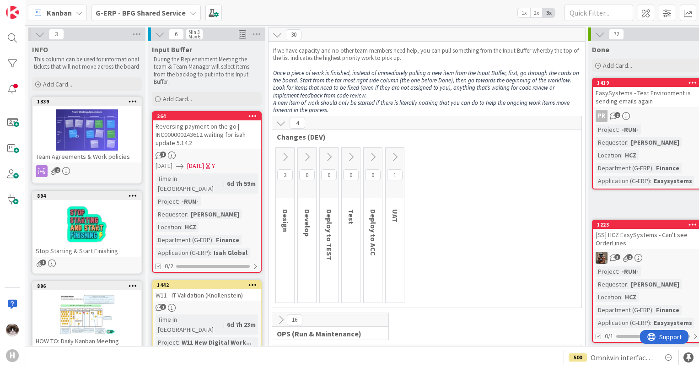
click at [280, 159] on icon at bounding box center [285, 157] width 10 height 10
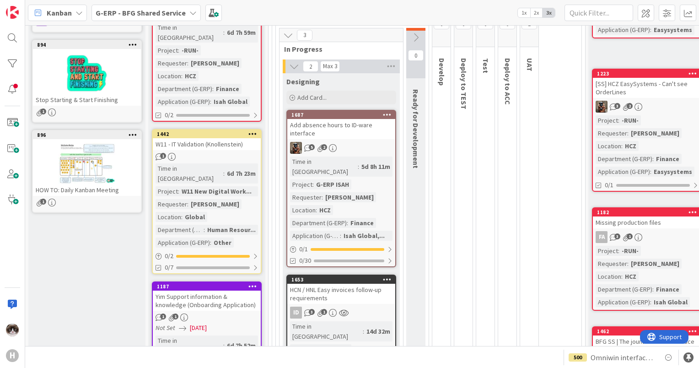
scroll to position [48, 0]
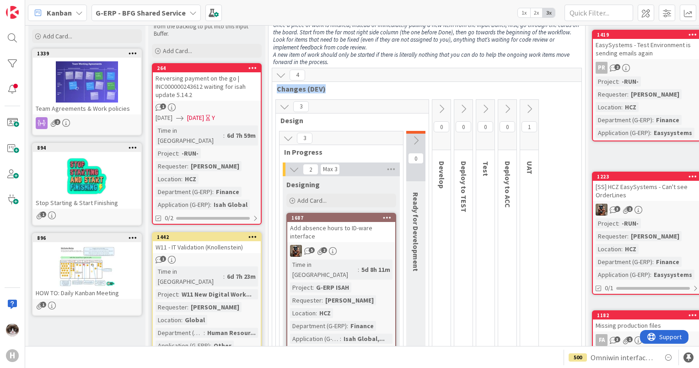
drag, startPoint x: 326, startPoint y: 90, endPoint x: 274, endPoint y: 93, distance: 52.2
click at [274, 93] on div "4 Changes (DEV)" at bounding box center [426, 81] width 309 height 27
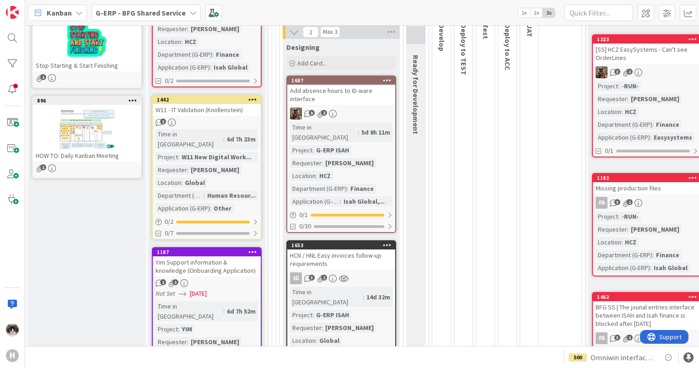
scroll to position [0, 0]
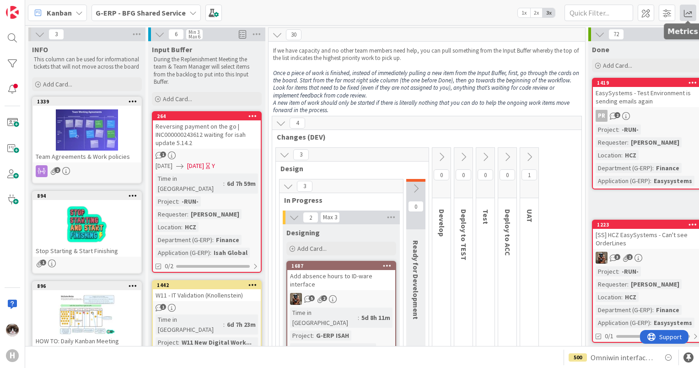
click at [682, 14] on span at bounding box center [687, 13] width 16 height 16
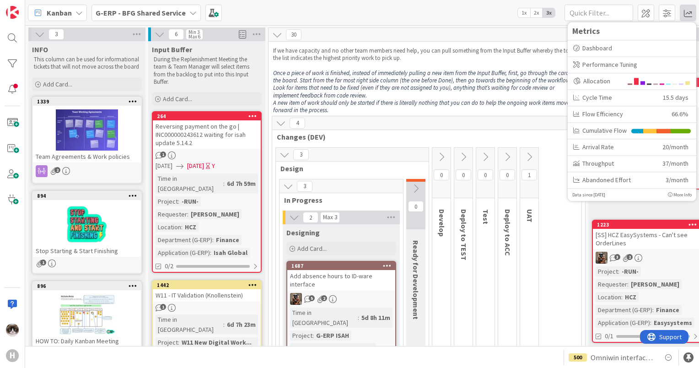
click at [345, 201] on span "In Progress" at bounding box center [337, 199] width 107 height 9
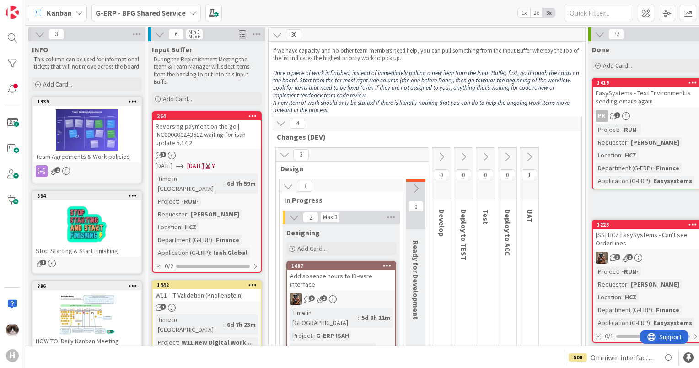
click at [291, 218] on icon at bounding box center [294, 217] width 10 height 10
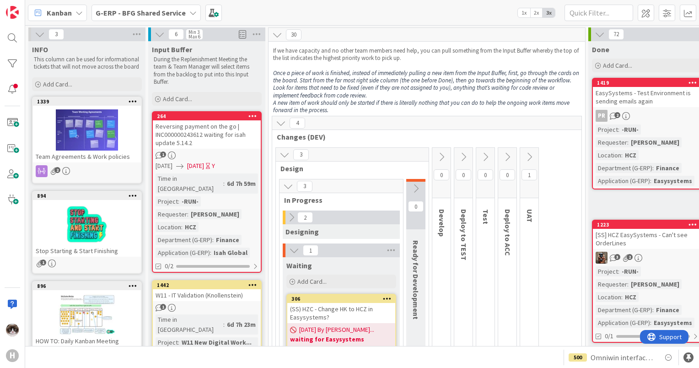
click at [299, 249] on button at bounding box center [294, 250] width 12 height 12
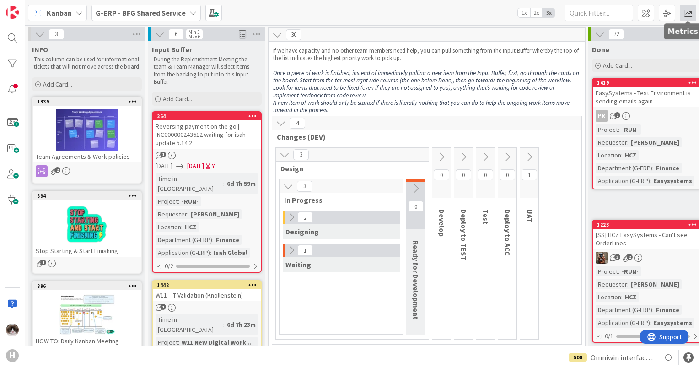
click at [688, 11] on span at bounding box center [687, 13] width 16 height 16
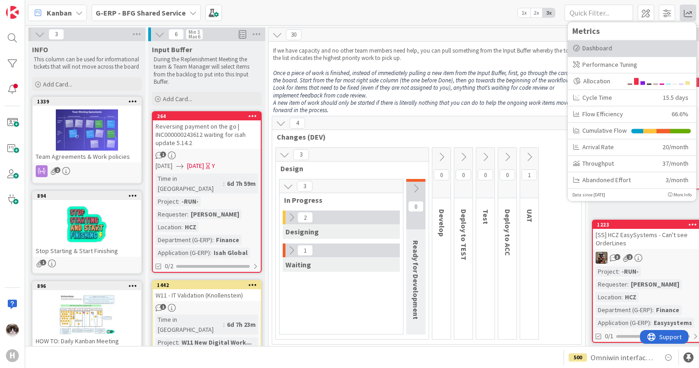
click at [614, 48] on div "Dashboard" at bounding box center [631, 48] width 117 height 10
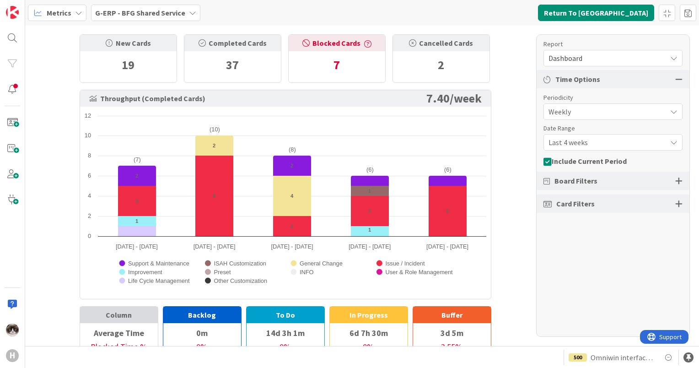
scroll to position [19, 0]
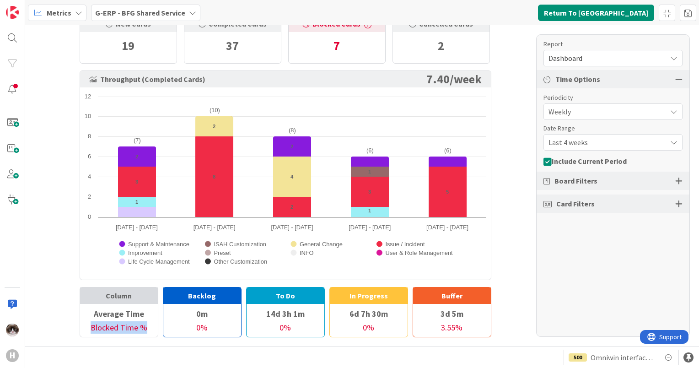
drag, startPoint x: 88, startPoint y: 329, endPoint x: 150, endPoint y: 321, distance: 62.7
click at [150, 321] on div "Blocked Time %" at bounding box center [119, 329] width 78 height 16
drag, startPoint x: 437, startPoint y: 296, endPoint x: 466, endPoint y: 324, distance: 40.1
click at [466, 324] on div "Buffer 3d 5m 3.55 %" at bounding box center [451, 312] width 79 height 50
click at [466, 324] on div "3.55 %" at bounding box center [452, 329] width 78 height 16
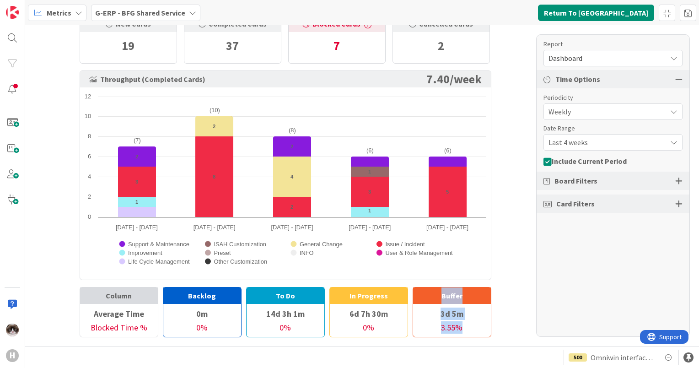
click at [508, 305] on div "New Cards 19 Completed Cards 37 Blocked Cards 7 Cancelled Cards 2 Throughput (C…" at bounding box center [361, 185] width 673 height 320
drag, startPoint x: 456, startPoint y: 328, endPoint x: 430, endPoint y: 299, distance: 38.8
click at [430, 299] on div "Buffer 3d 5m 3.55 %" at bounding box center [451, 312] width 79 height 50
drag, startPoint x: 430, startPoint y: 299, endPoint x: 495, endPoint y: 290, distance: 65.6
click at [495, 290] on div "New Cards 19 Completed Cards 37 Blocked Cards 7 Cancelled Cards 2 Throughput (C…" at bounding box center [285, 171] width 448 height 331
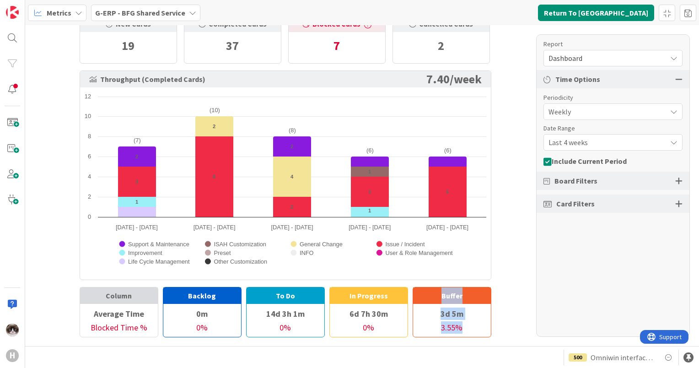
click at [511, 307] on div "New Cards 19 Completed Cards 37 Blocked Cards 7 Cancelled Cards 2 Throughput (C…" at bounding box center [361, 185] width 673 height 320
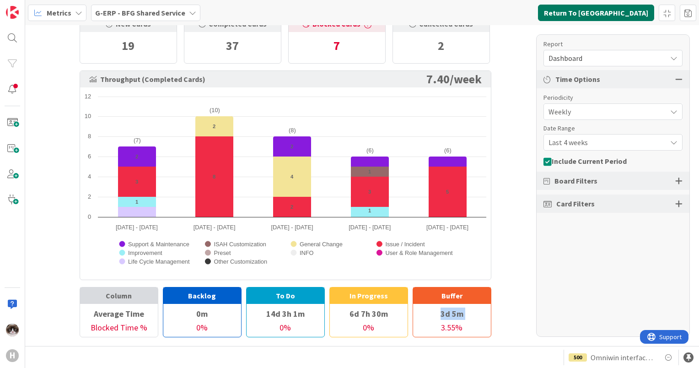
click at [610, 18] on button "Return To [GEOGRAPHIC_DATA]" at bounding box center [596, 13] width 116 height 16
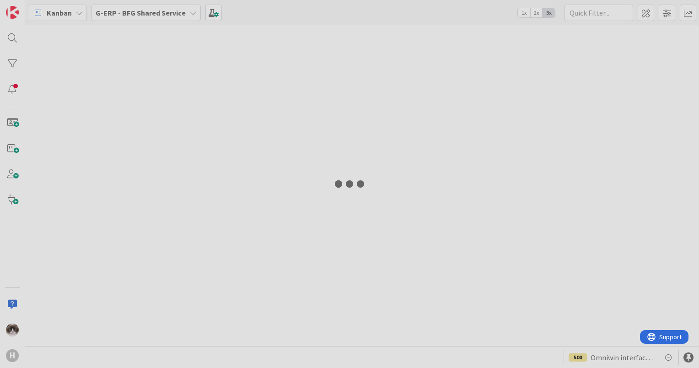
click at [613, 15] on div at bounding box center [349, 184] width 699 height 368
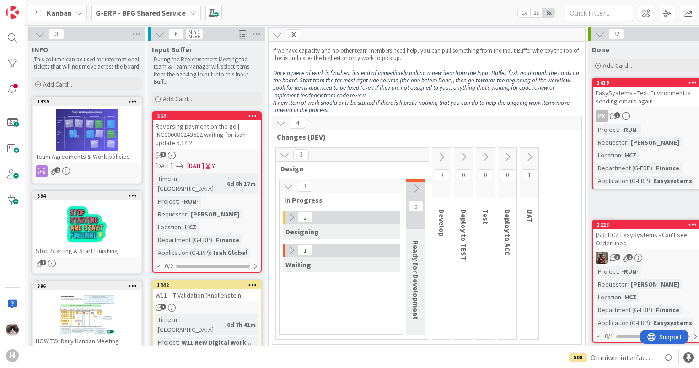
click at [288, 248] on icon at bounding box center [291, 250] width 10 height 10
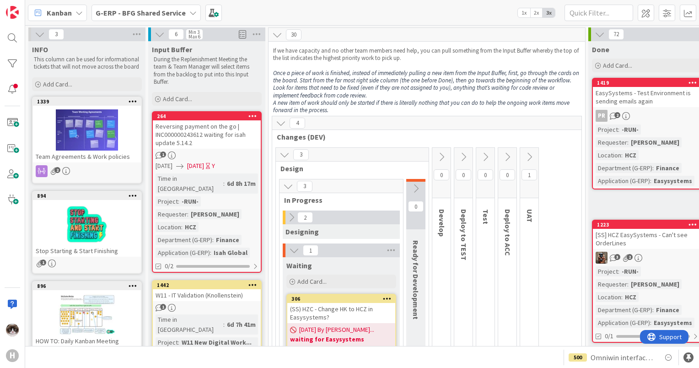
click at [503, 138] on span "Changes (DEV)" at bounding box center [423, 136] width 293 height 9
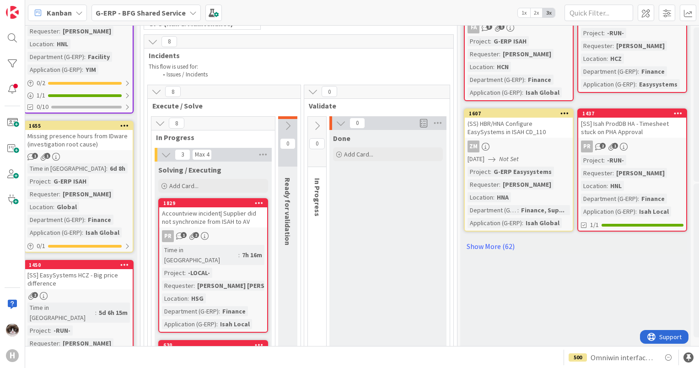
scroll to position [494, 128]
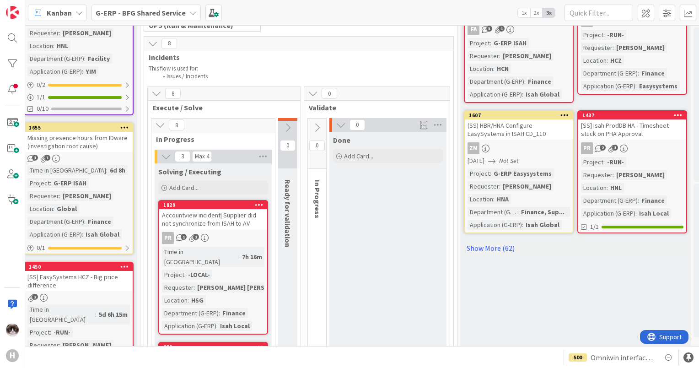
click at [532, 11] on span "2x" at bounding box center [536, 12] width 12 height 9
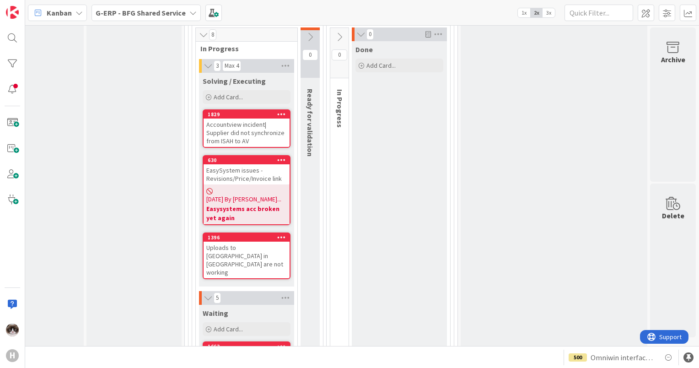
click at [544, 14] on span "3x" at bounding box center [548, 12] width 12 height 9
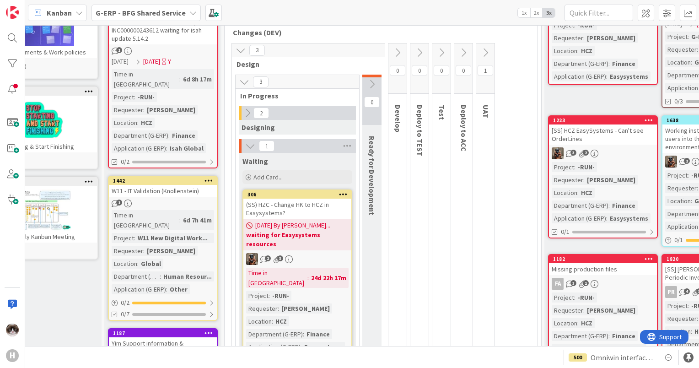
scroll to position [117, 44]
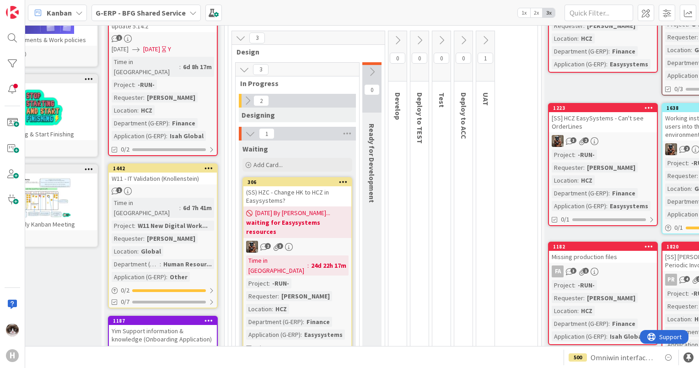
click at [688, 59] on div "Department (G-ERP)" at bounding box center [690, 63] width 50 height 10
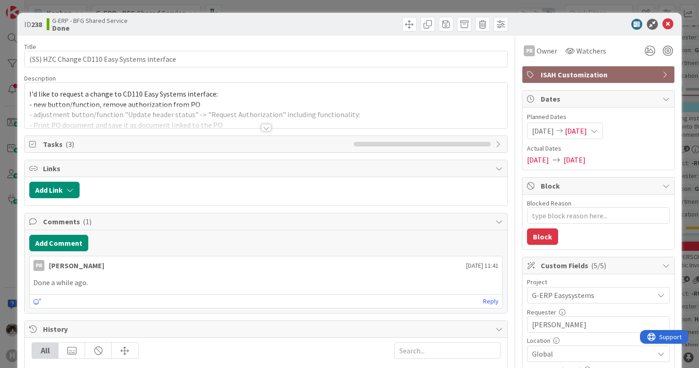
type textarea "x"
click at [662, 24] on icon at bounding box center [667, 24] width 11 height 11
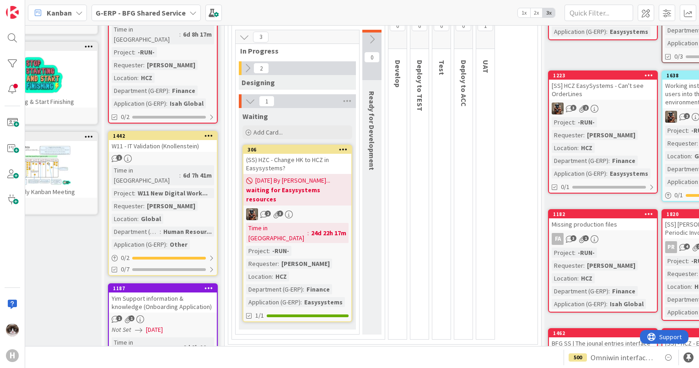
scroll to position [155, 44]
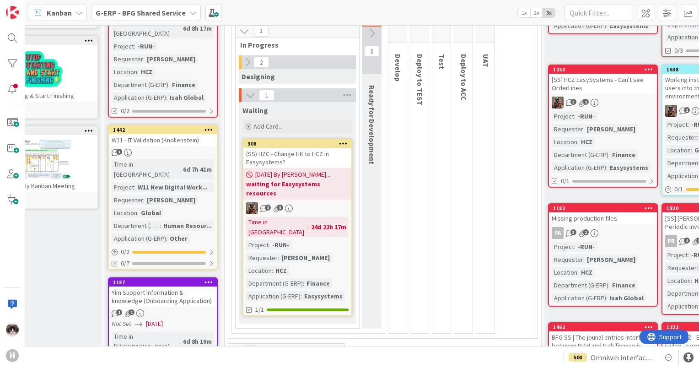
drag, startPoint x: 526, startPoint y: 172, endPoint x: 508, endPoint y: 203, distance: 35.4
click at [508, 203] on div "3 Design 3 In Progress 2 Designing 1 Waiting Add Card... 306 (SS) HZC - Change …" at bounding box center [382, 165] width 305 height 346
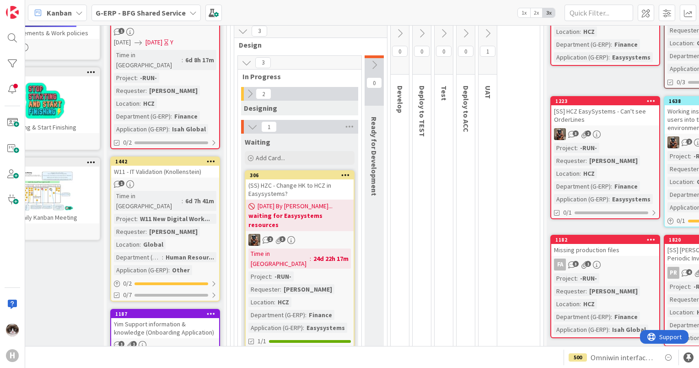
scroll to position [121, 42]
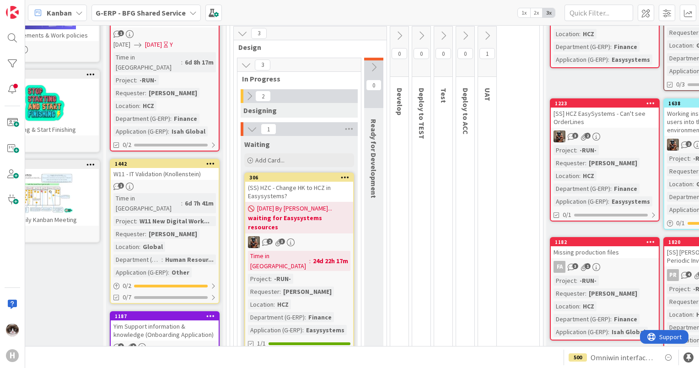
click at [508, 203] on div "3 Design 3 In Progress 2 Designing 1 Waiting Add Card... 306 (SS) HZC - Change …" at bounding box center [384, 199] width 305 height 346
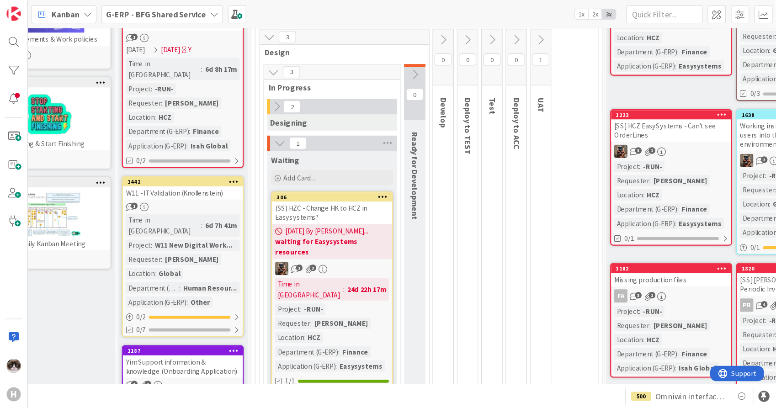
scroll to position [125, 27]
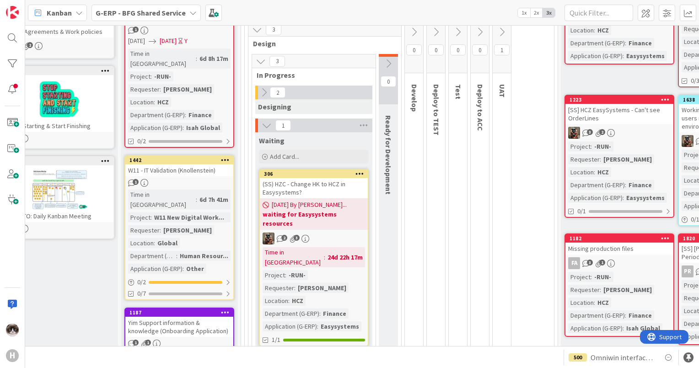
click at [527, 272] on div "3 Design 3 In Progress 2 Designing 1 Waiting Add Card... 306 (SS) HZC - Change …" at bounding box center [398, 195] width 305 height 346
drag, startPoint x: 608, startPoint y: 4, endPoint x: 461, endPoint y: 20, distance: 148.1
click at [461, 20] on div "Kanban G-ERP - BFG Shared Service 1x 2x 3x" at bounding box center [361, 12] width 673 height 25
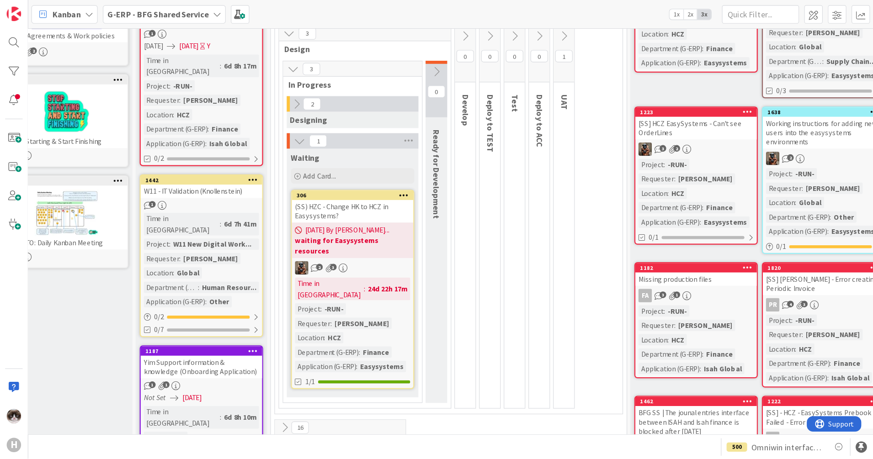
scroll to position [125, 5]
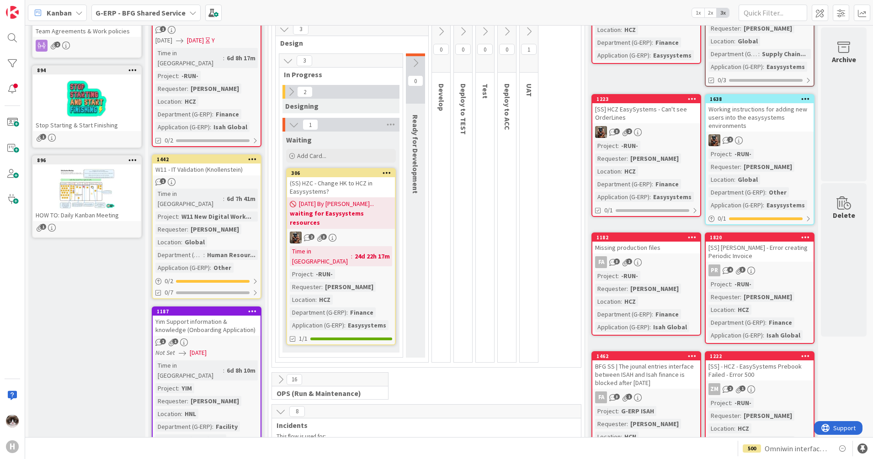
drag, startPoint x: 539, startPoint y: 0, endPoint x: 553, endPoint y: 258, distance: 258.7
click at [553, 258] on div "3 Design 3 In Progress 2 Designing 1 Waiting Add Card... 306 (SS) HZC - Change …" at bounding box center [426, 195] width 305 height 346
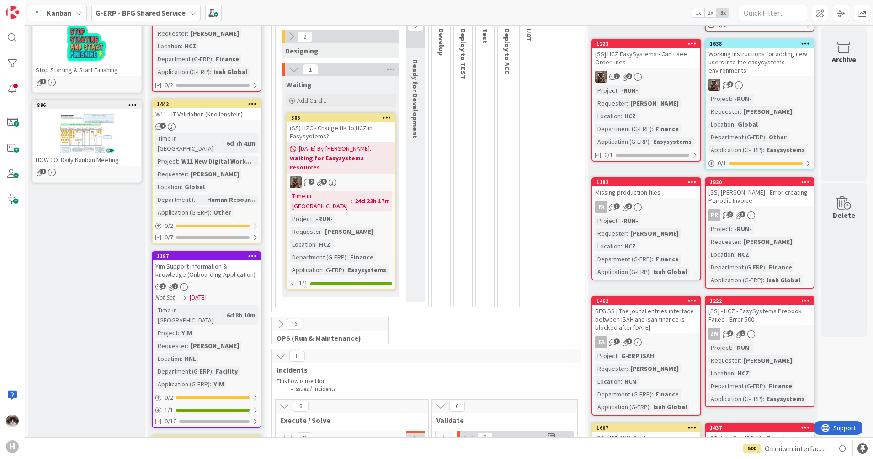
scroll to position [0, 5]
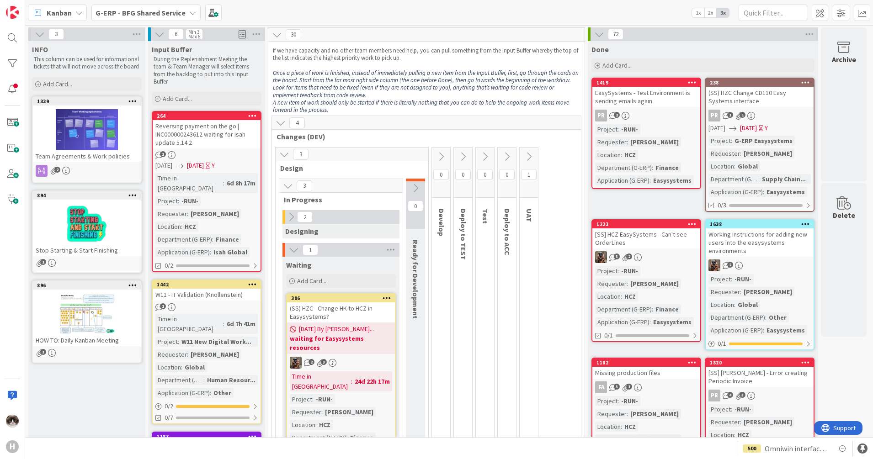
click at [181, 17] on span "G-ERP - BFG Shared Service" at bounding box center [141, 12] width 90 height 11
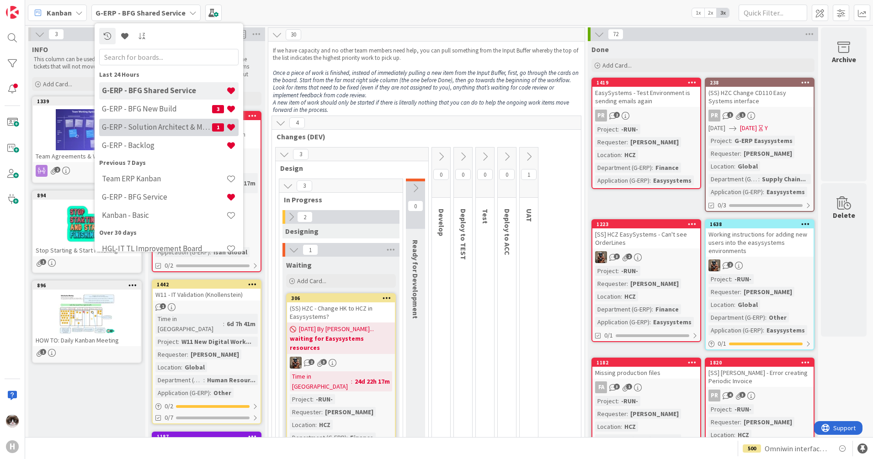
click at [173, 124] on h4 "G-ERP - Solution Architect & Management" at bounding box center [157, 127] width 110 height 9
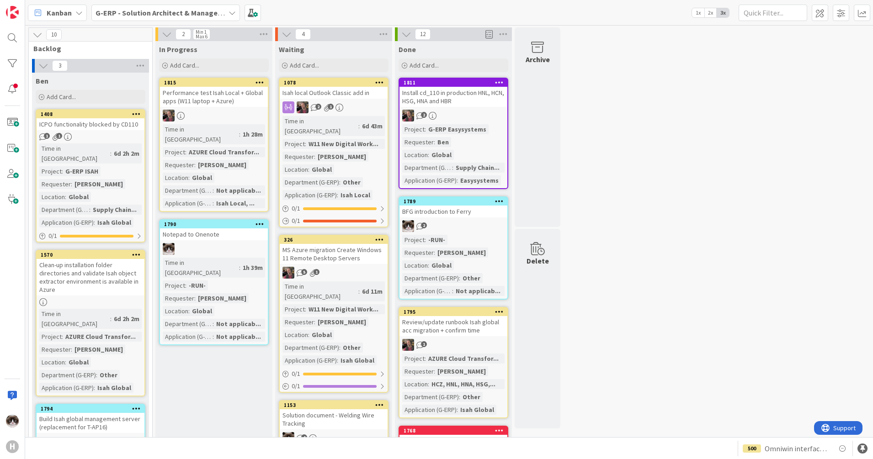
click at [36, 65] on div "3" at bounding box center [90, 66] width 117 height 14
click at [42, 66] on icon at bounding box center [43, 66] width 10 height 10
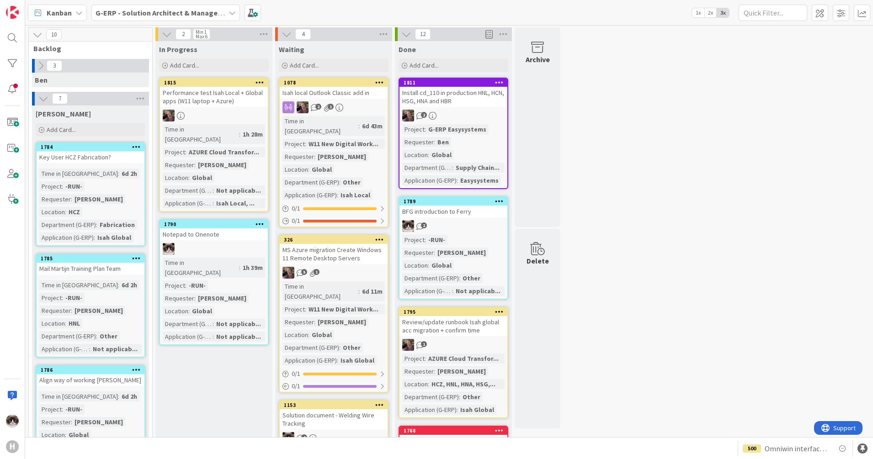
click at [43, 96] on icon at bounding box center [43, 99] width 10 height 10
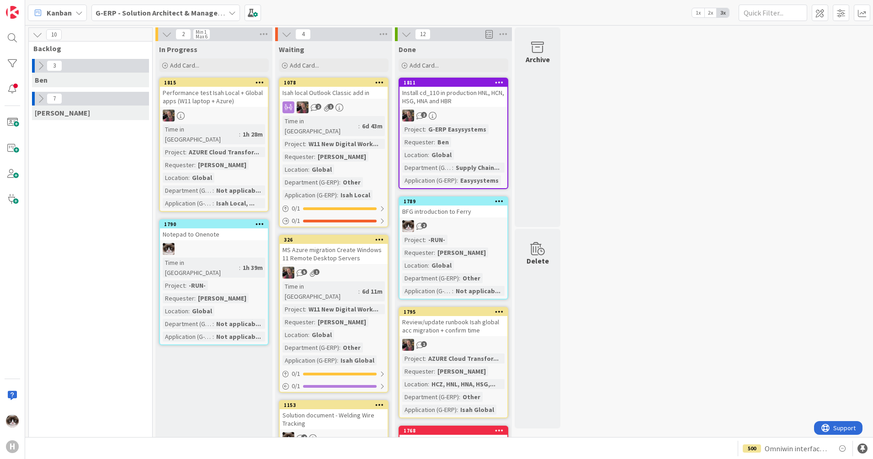
click at [43, 96] on icon at bounding box center [41, 99] width 10 height 10
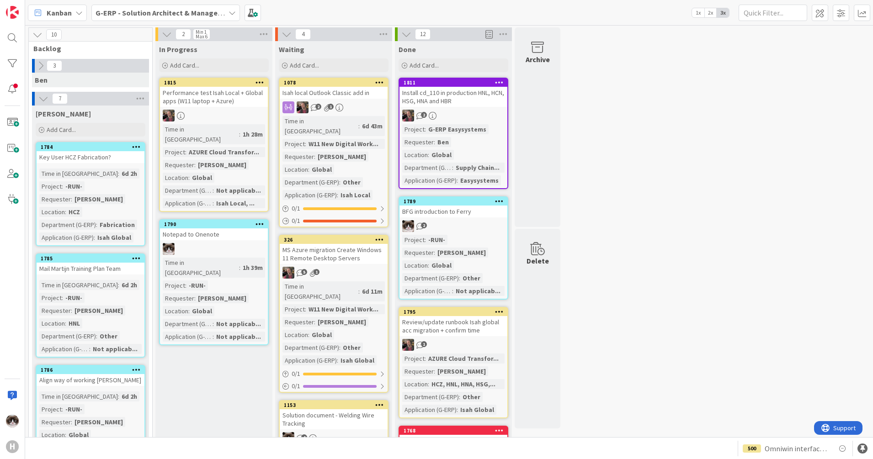
click at [137, 11] on b "G-ERP - Solution Architect & Management" at bounding box center [166, 12] width 140 height 9
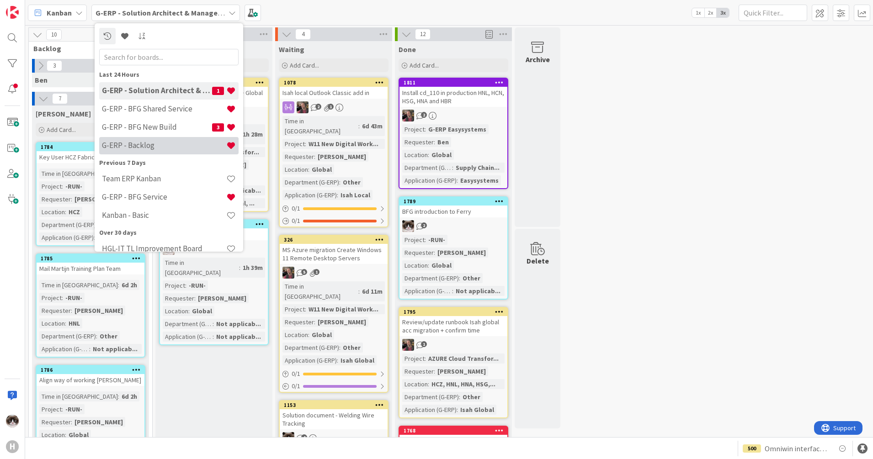
click at [173, 140] on div "G-ERP - Backlog" at bounding box center [168, 145] width 139 height 17
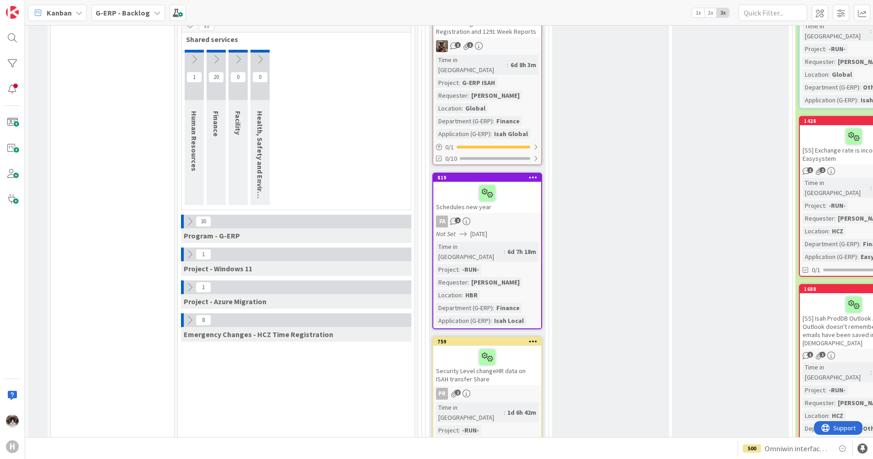
scroll to position [330, 0]
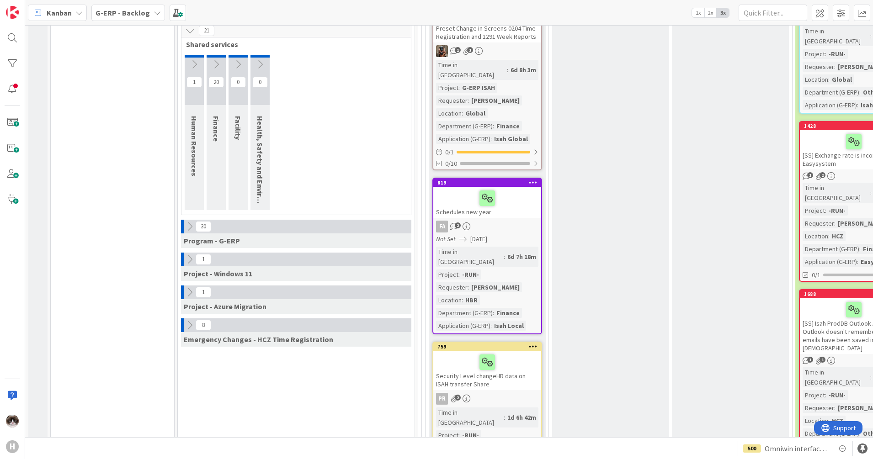
click at [187, 329] on icon at bounding box center [190, 325] width 10 height 10
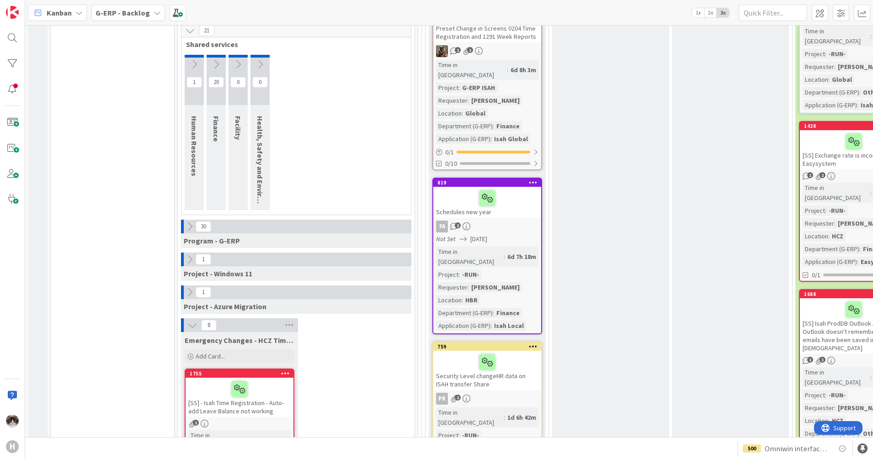
click at [187, 329] on button at bounding box center [193, 326] width 12 height 12
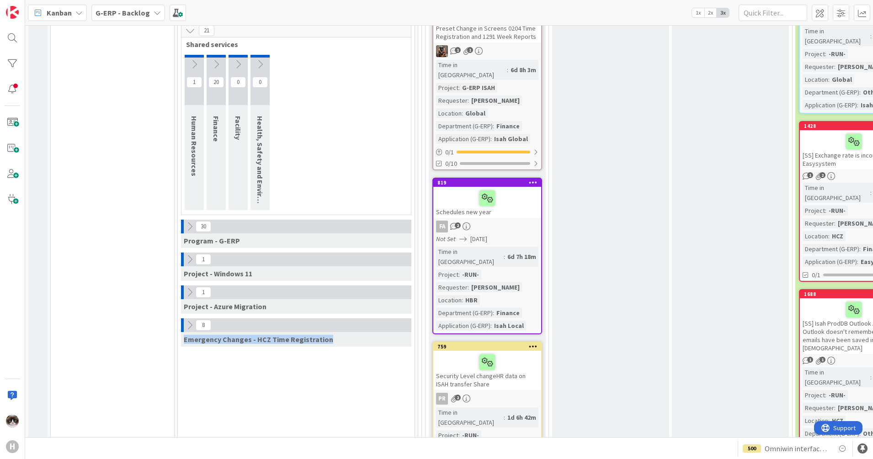
drag, startPoint x: 183, startPoint y: 339, endPoint x: 334, endPoint y: 341, distance: 150.4
click at [334, 341] on div "Emergency Changes - HCZ Time Registration" at bounding box center [296, 339] width 230 height 15
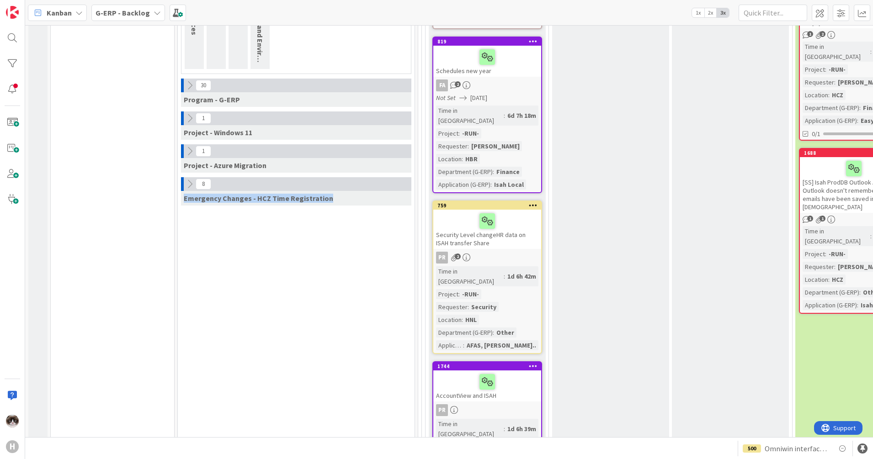
scroll to position [480, 0]
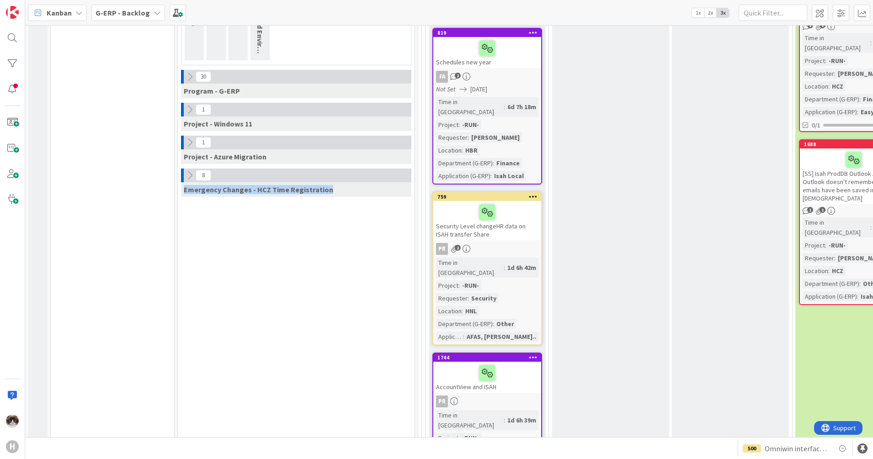
click at [185, 174] on icon at bounding box center [190, 176] width 10 height 10
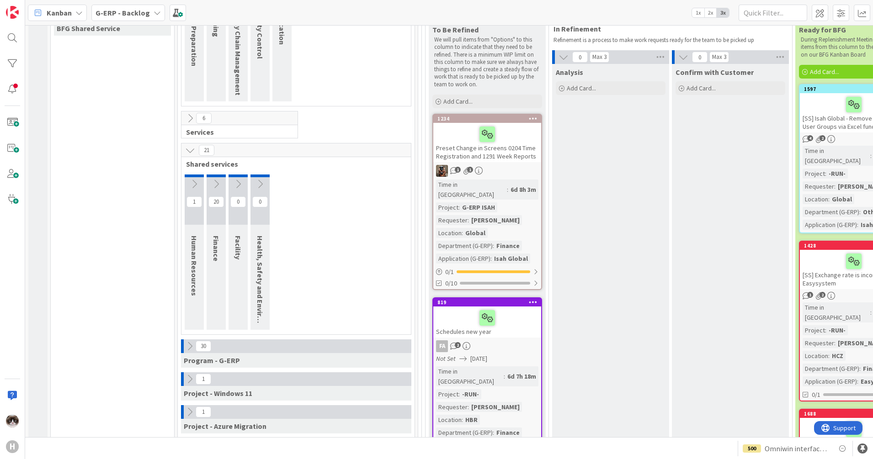
scroll to position [208, 0]
